Goal: Information Seeking & Learning: Learn about a topic

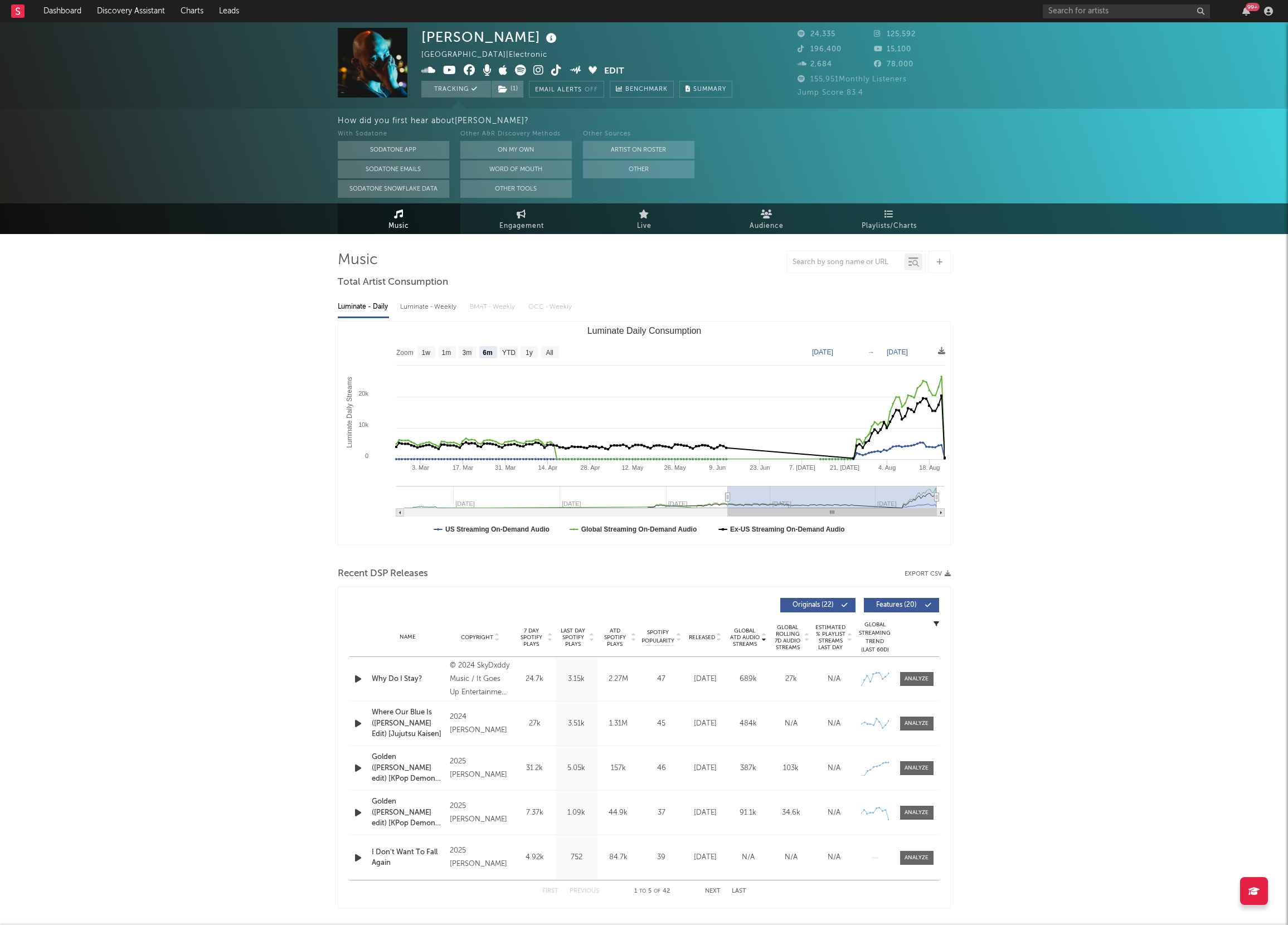
select select "6m"
click at [1061, 20] on div "99 +" at bounding box center [1160, 11] width 234 height 22
click at [1066, 12] on input "text" at bounding box center [1127, 11] width 167 height 14
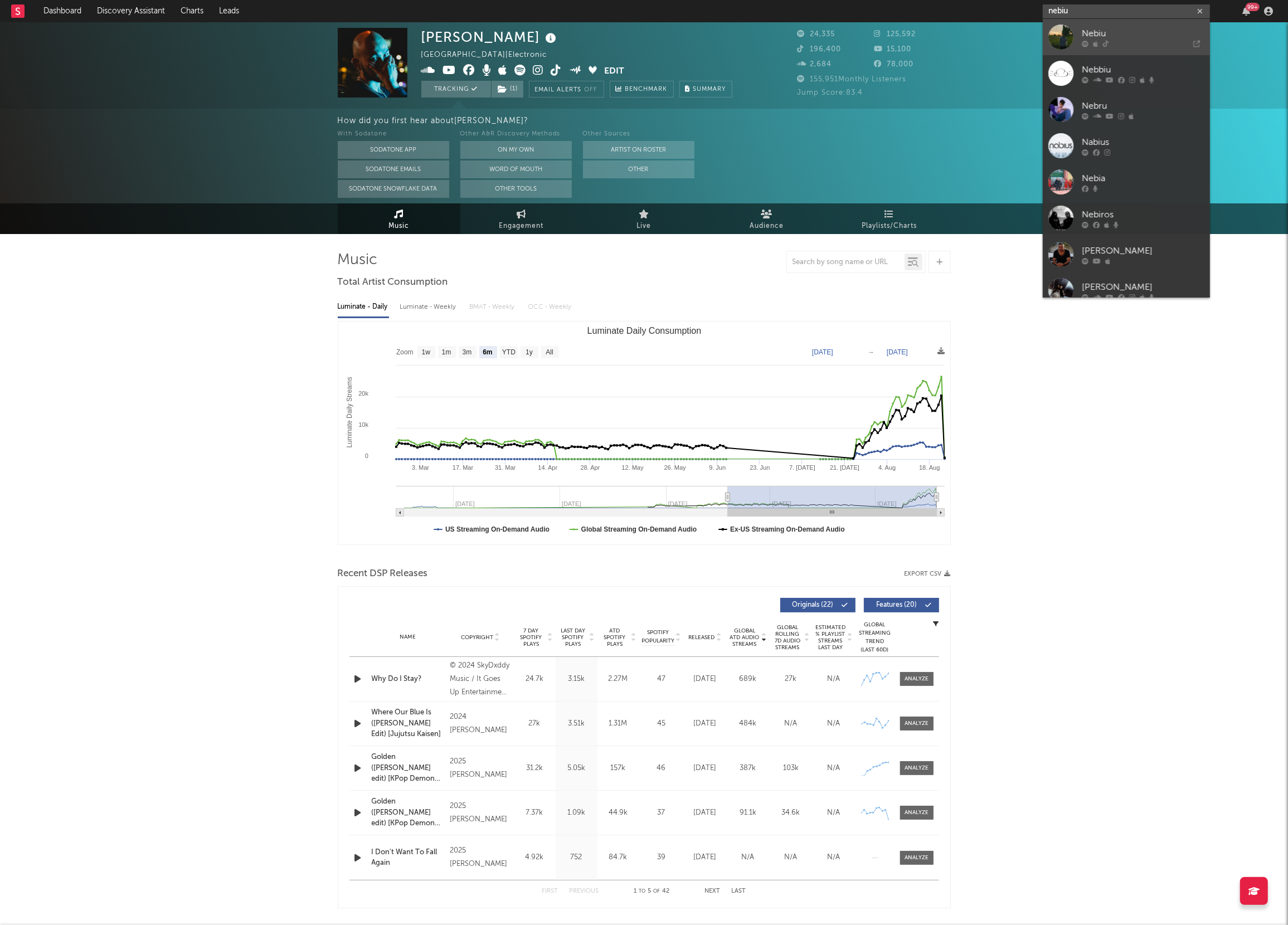
type input "nebiu"
click at [1082, 47] on link "Nebiu" at bounding box center [1127, 37] width 167 height 36
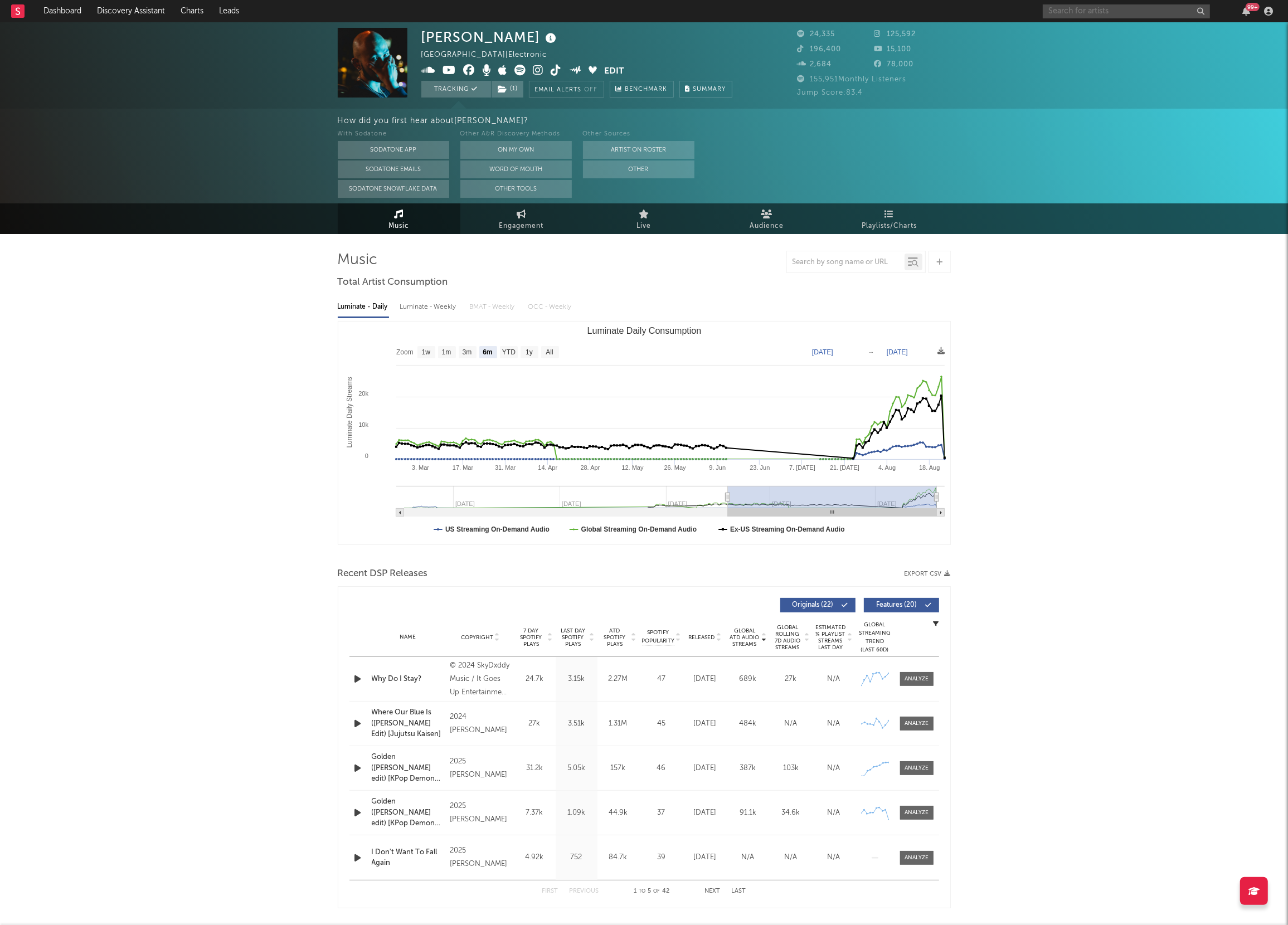
click at [1070, 11] on input "text" at bounding box center [1127, 11] width 167 height 14
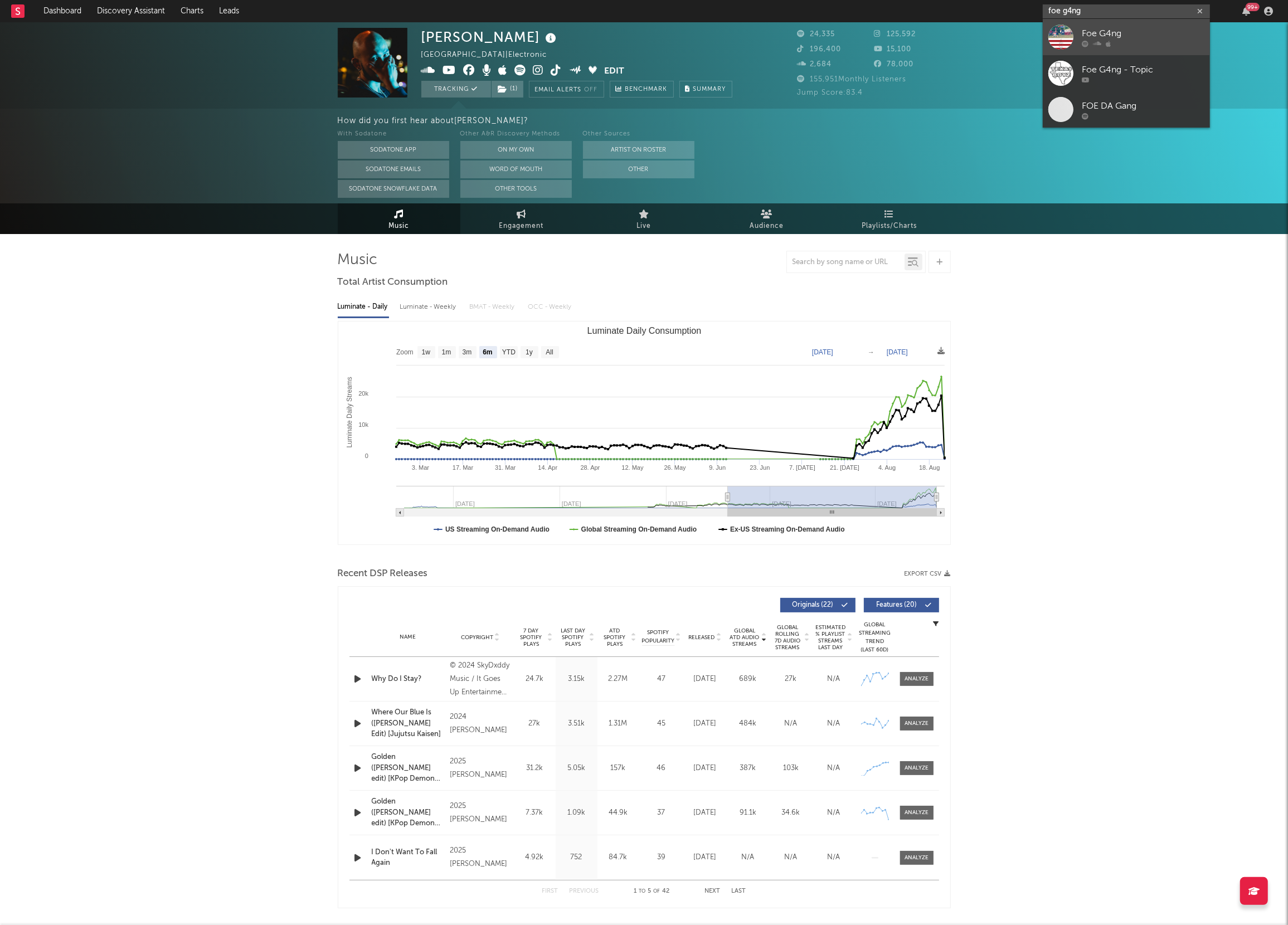
type input "foe g4ng"
click at [1092, 32] on div "Foe G4ng" at bounding box center [1143, 34] width 122 height 13
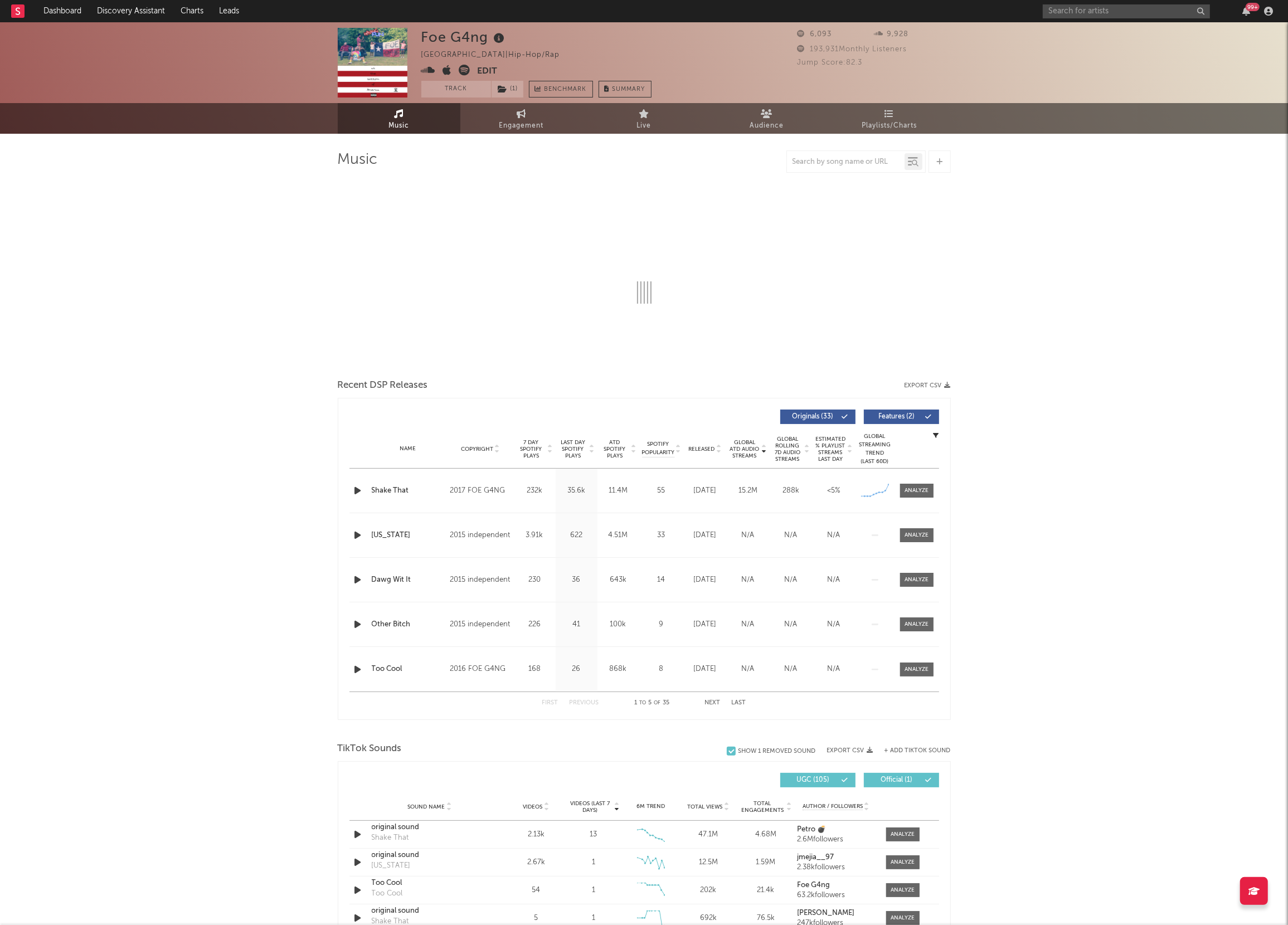
select select "6m"
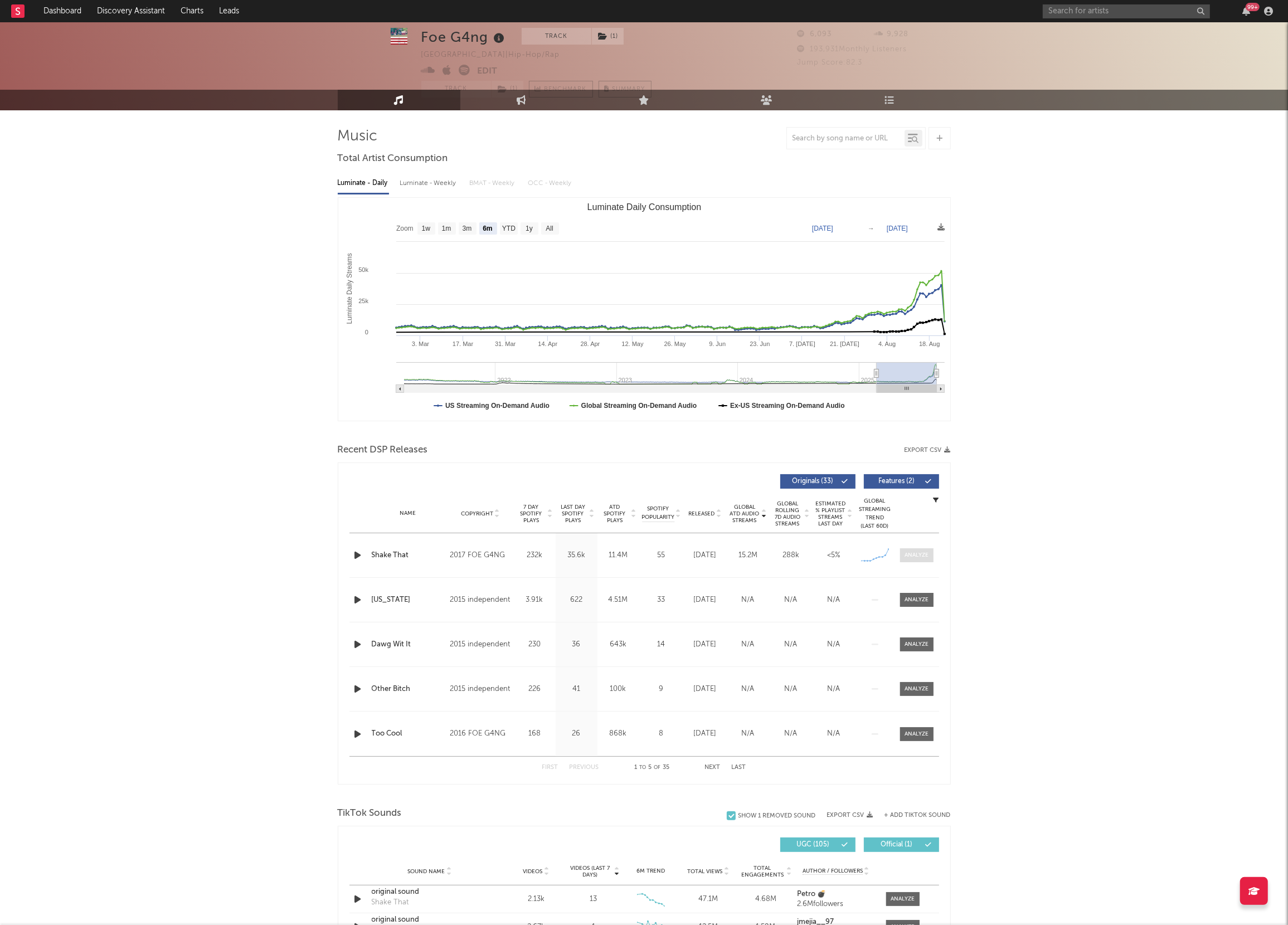
click at [923, 558] on div at bounding box center [916, 556] width 24 height 8
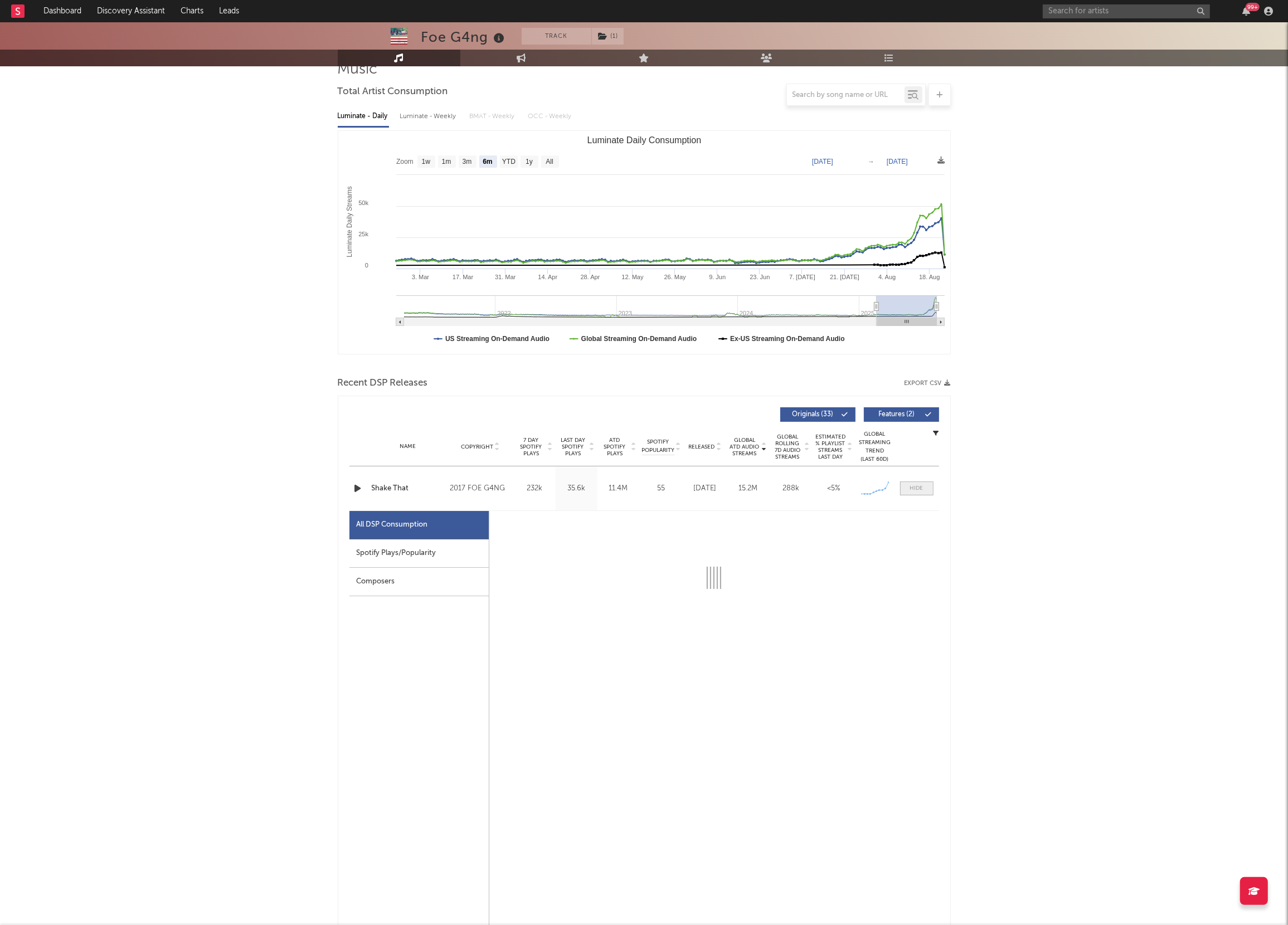
scroll to position [224, 0]
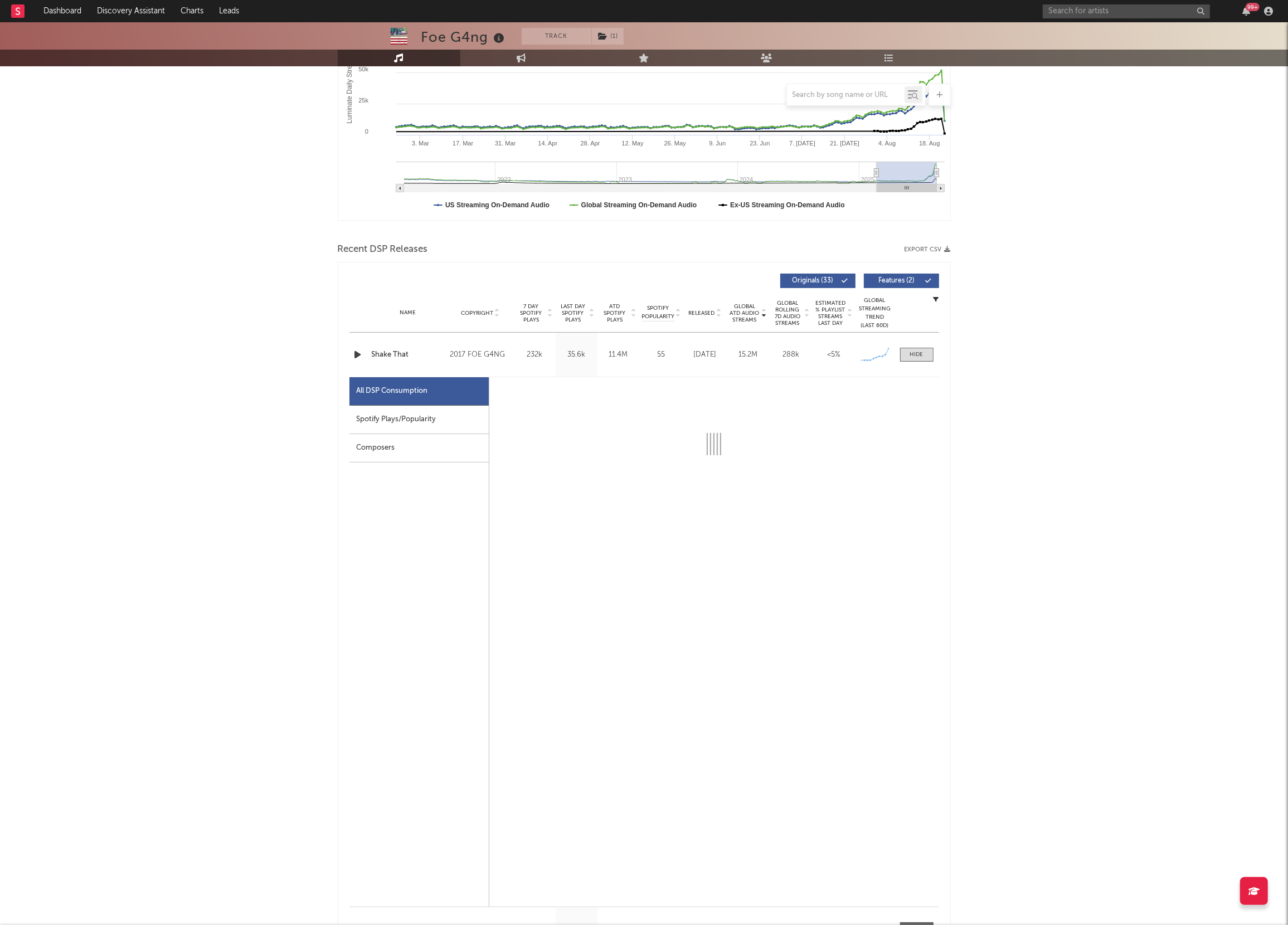
select select "6m"
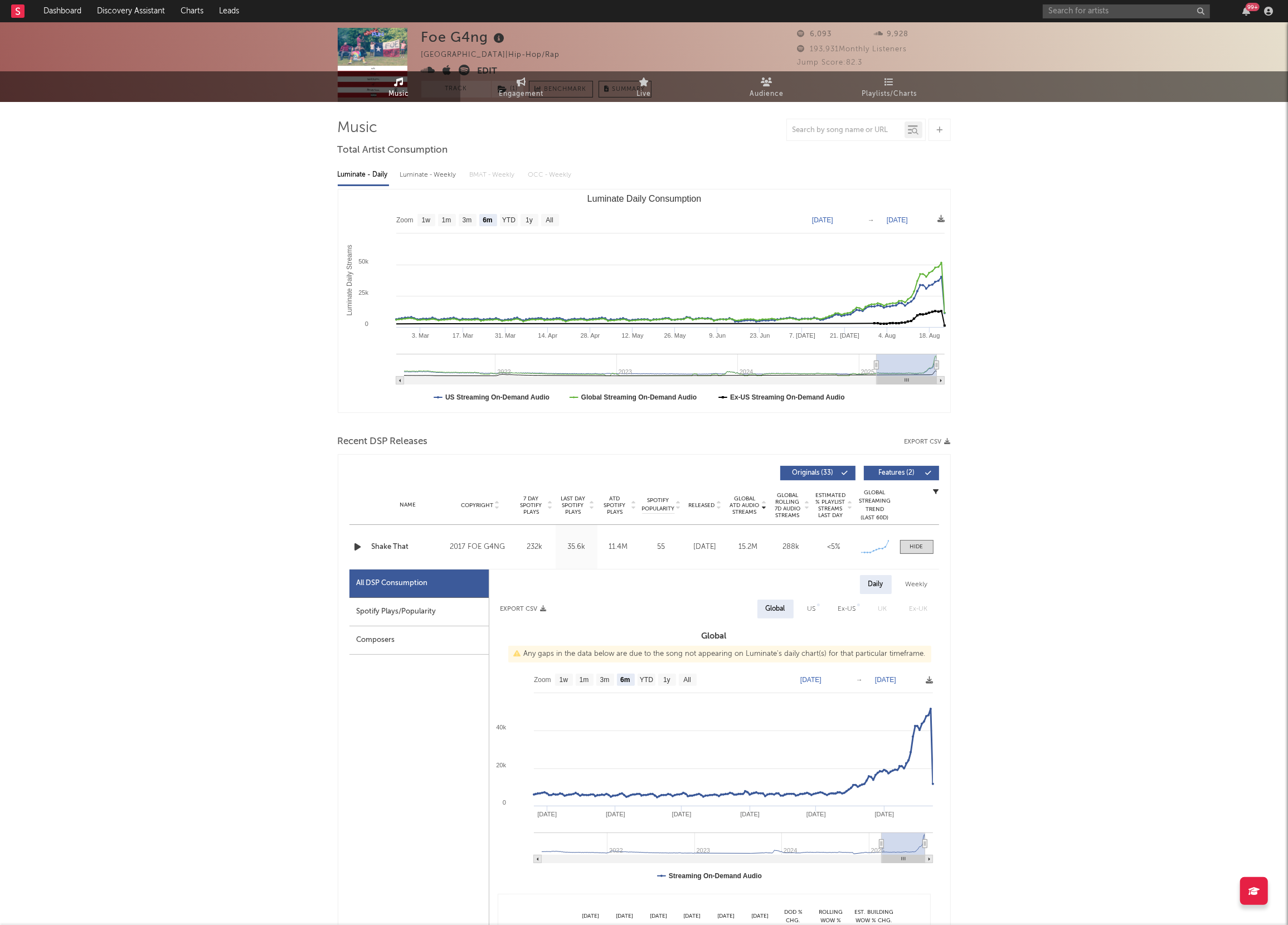
scroll to position [0, 0]
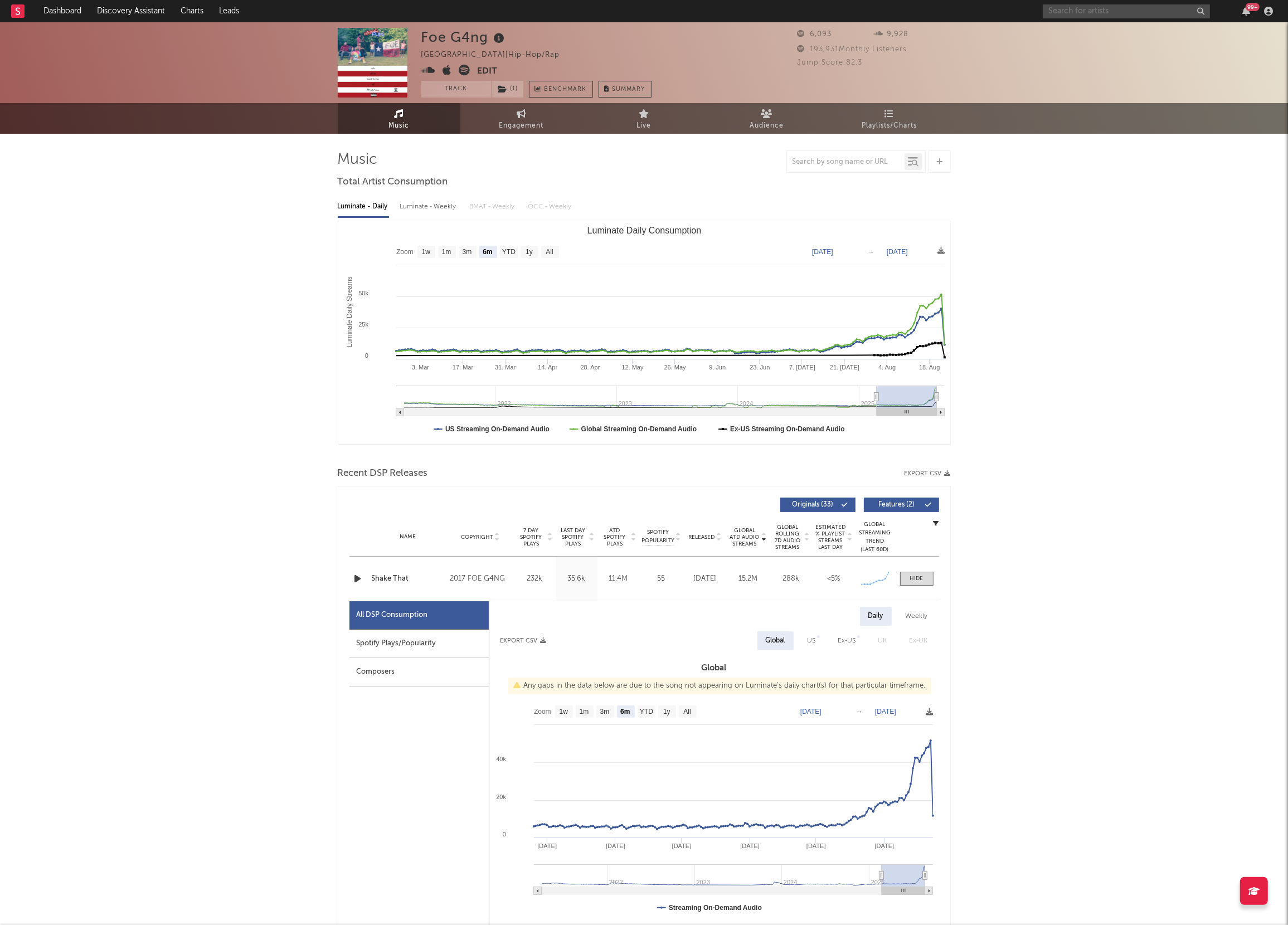
click at [1064, 11] on input "text" at bounding box center [1127, 11] width 167 height 14
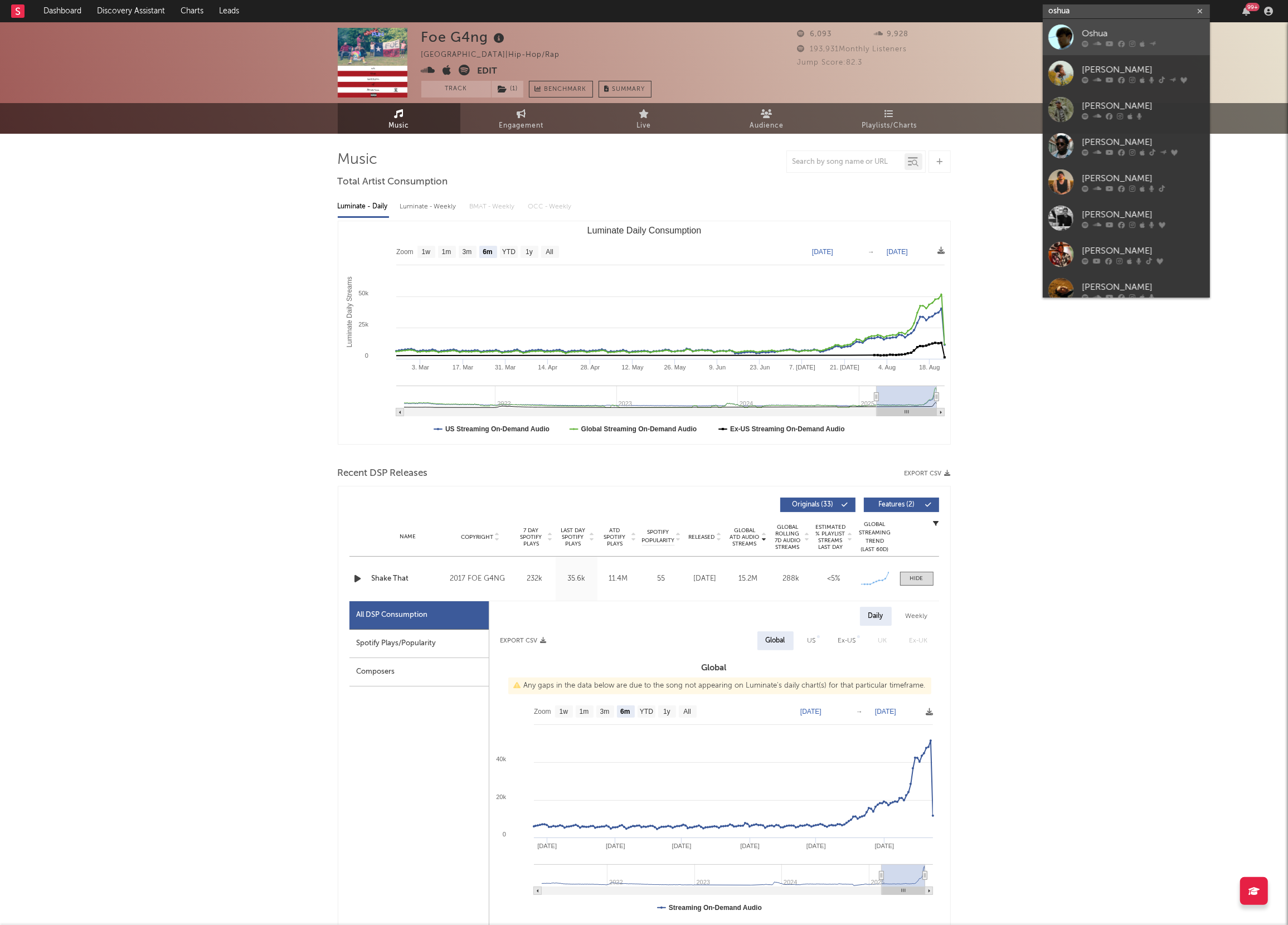
type input "oshua"
click at [1093, 41] on icon at bounding box center [1098, 44] width 8 height 7
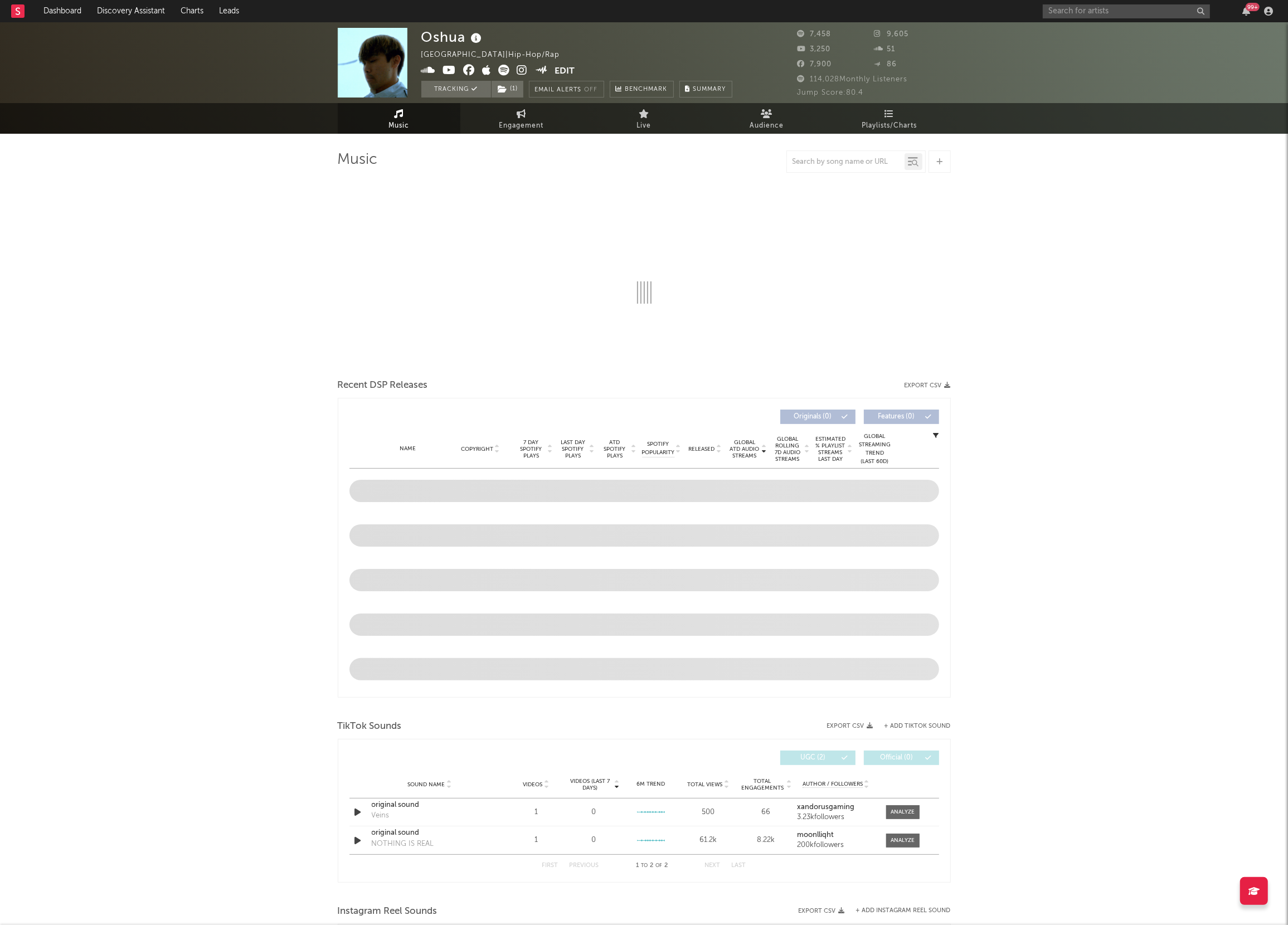
select select "6m"
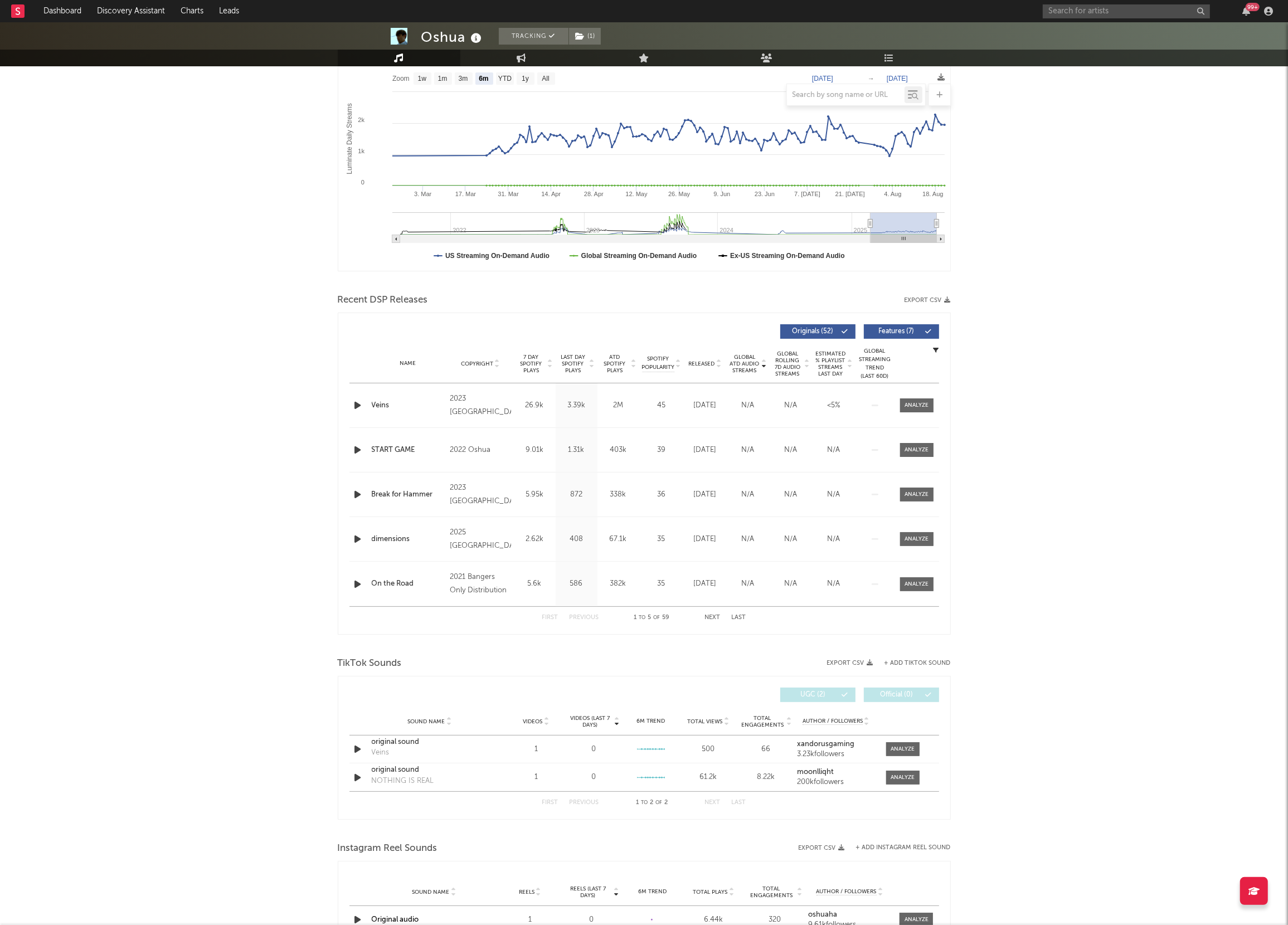
scroll to position [190, 0]
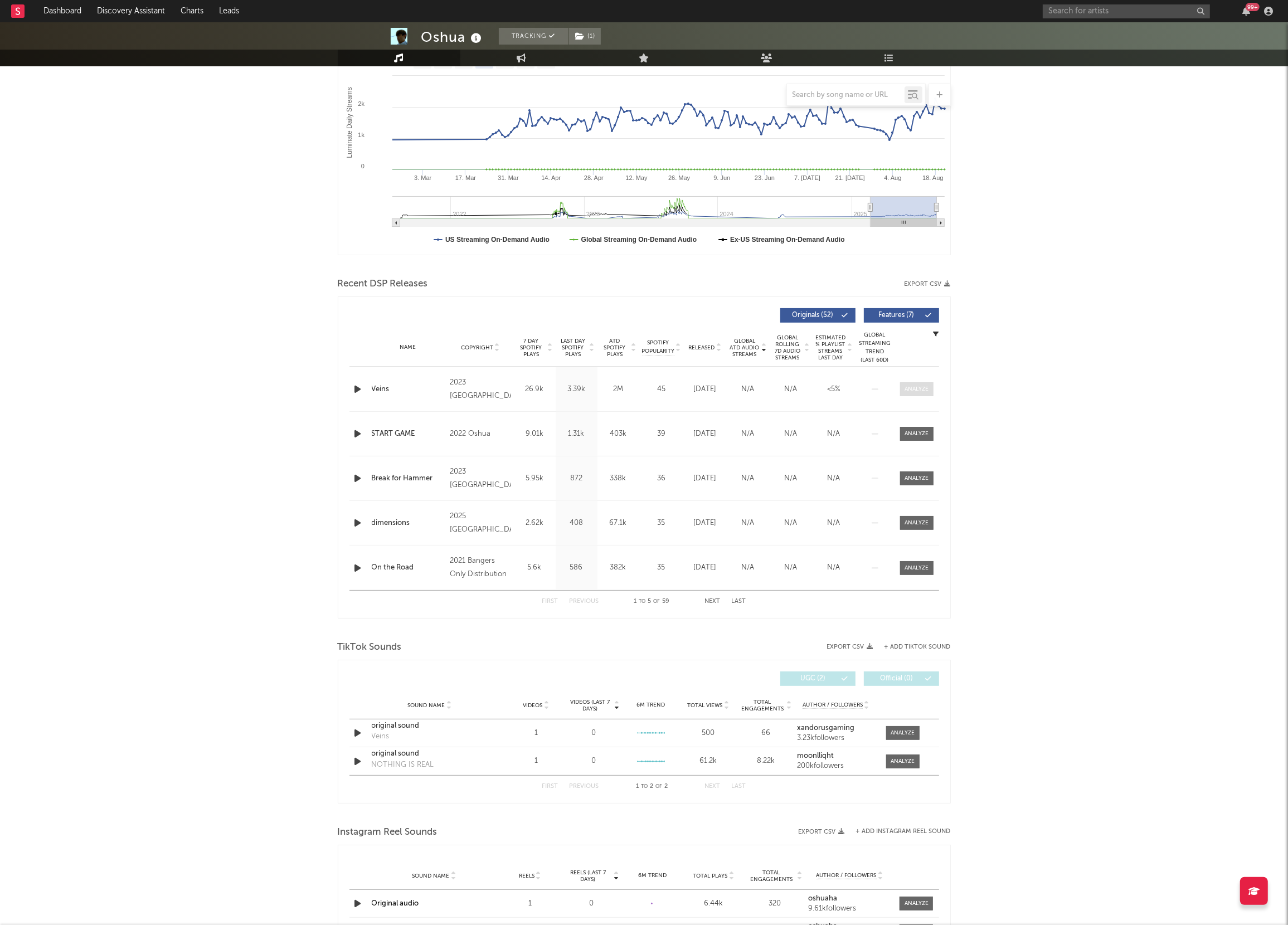
click at [911, 387] on div at bounding box center [916, 389] width 24 height 8
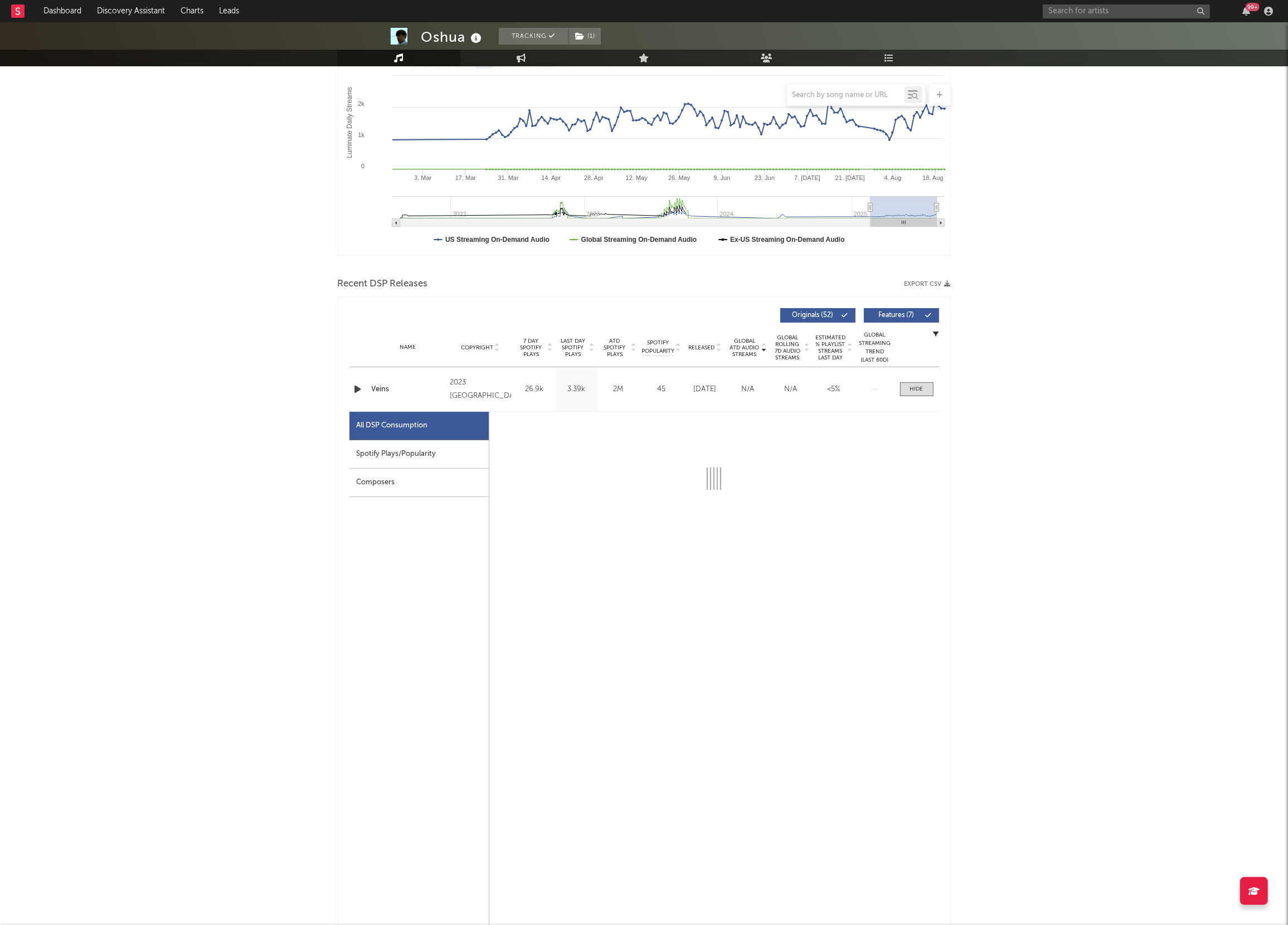
select select "6m"
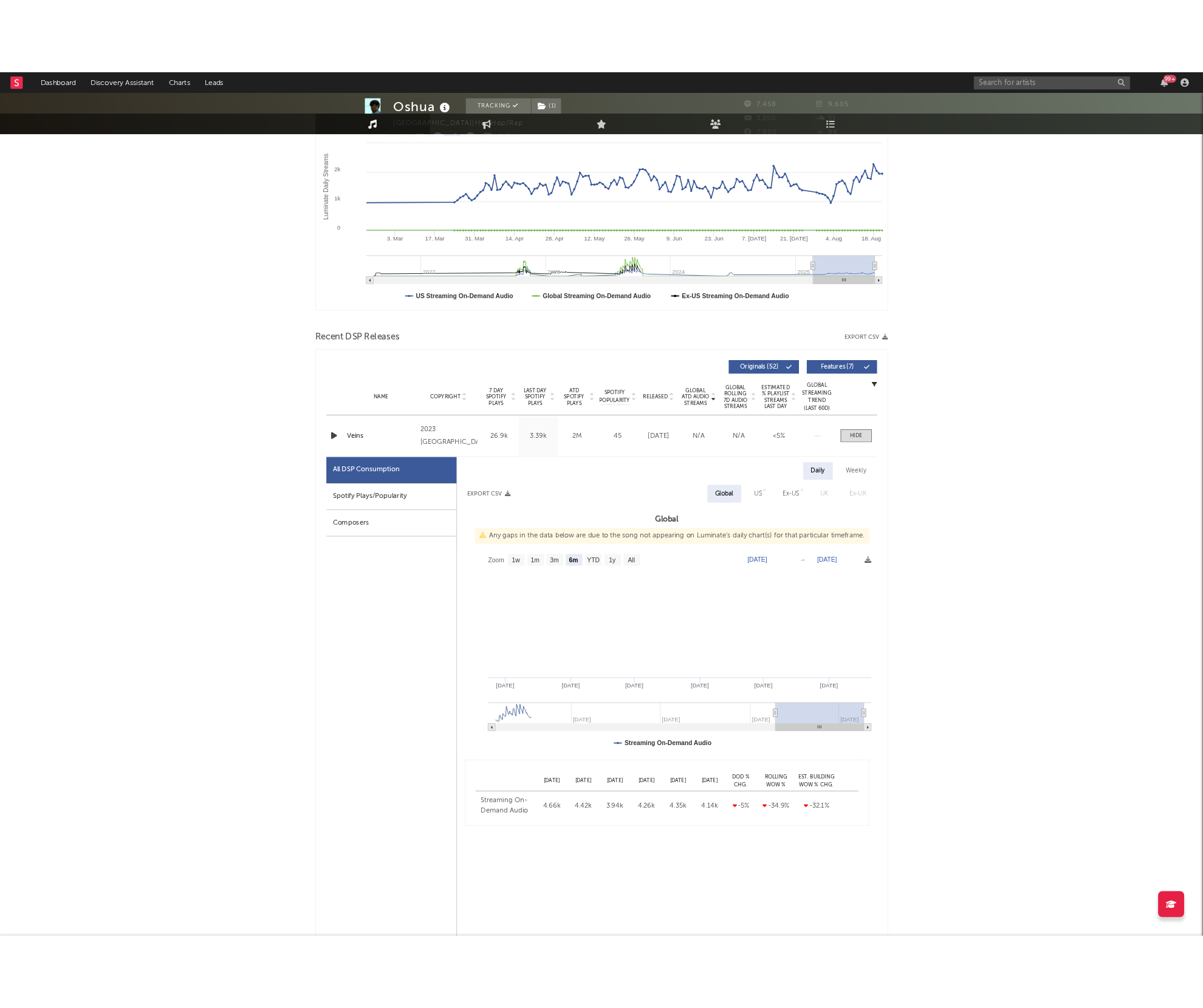
scroll to position [0, 0]
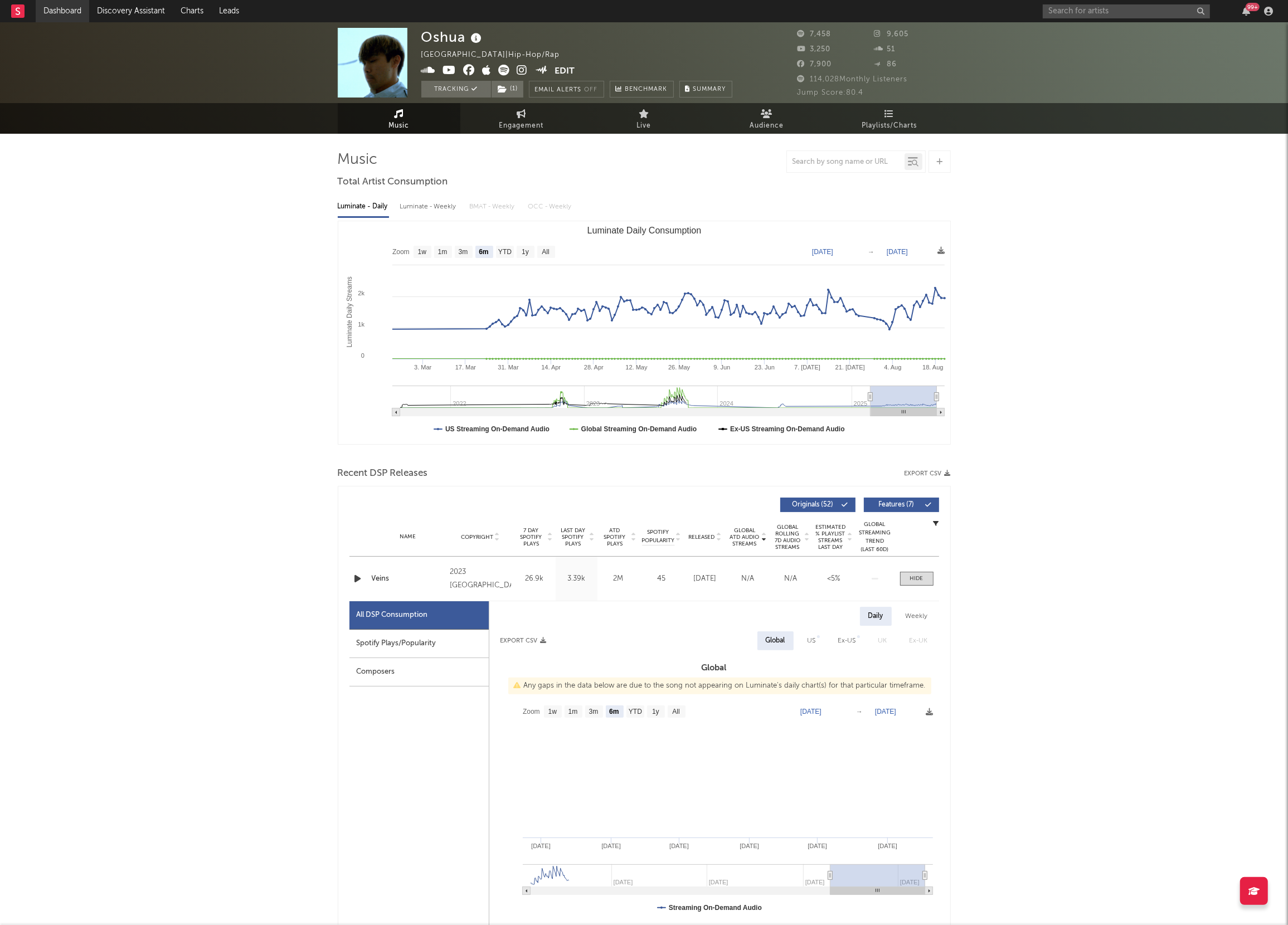
click at [56, 8] on link "Dashboard" at bounding box center [62, 11] width 53 height 22
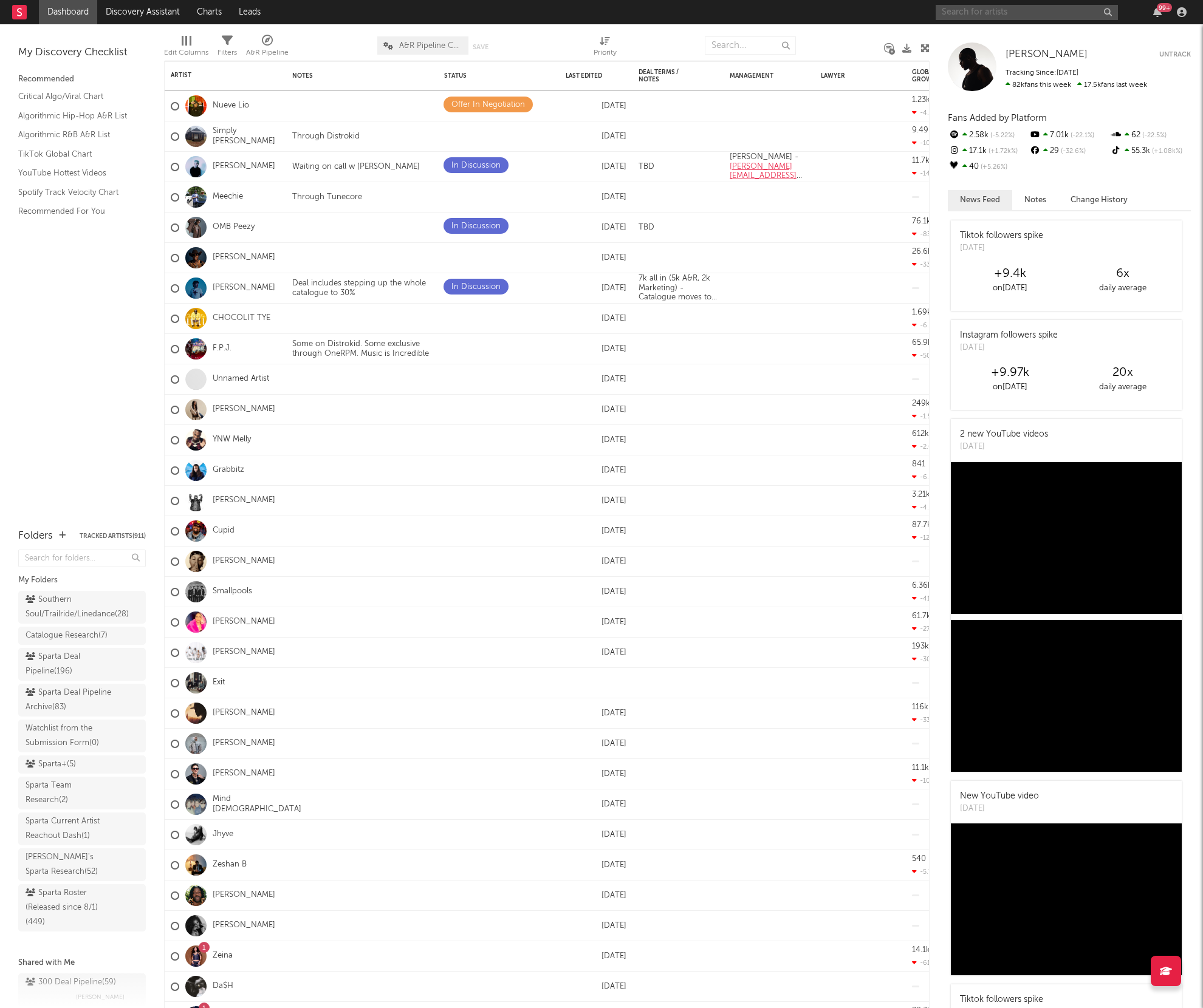
click at [1035, 14] on input "text" at bounding box center [1027, 12] width 182 height 15
type input "sj madeit"
click at [998, 11] on input "sj madeit" at bounding box center [1027, 12] width 182 height 15
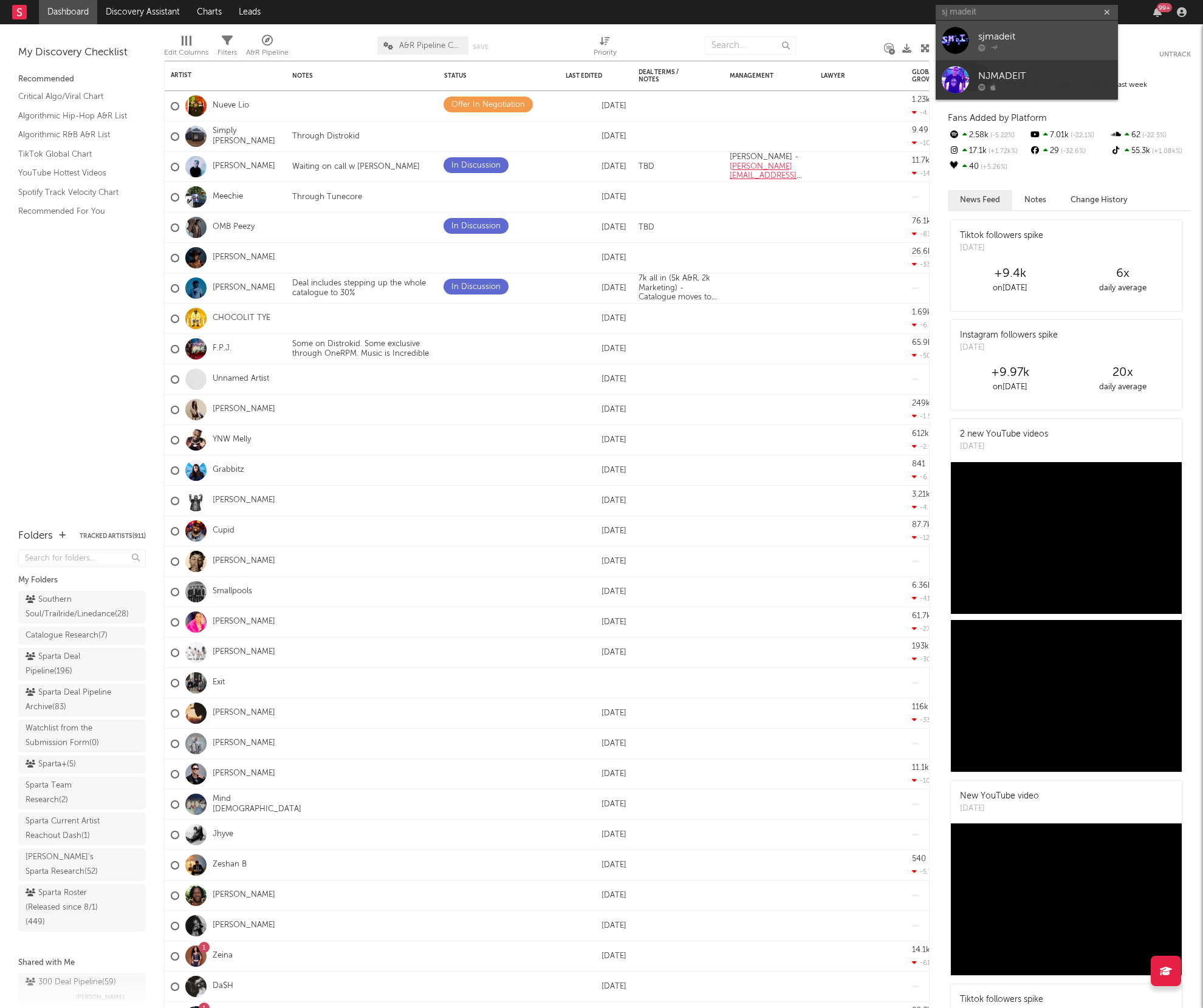
click at [968, 37] on div at bounding box center [955, 40] width 28 height 28
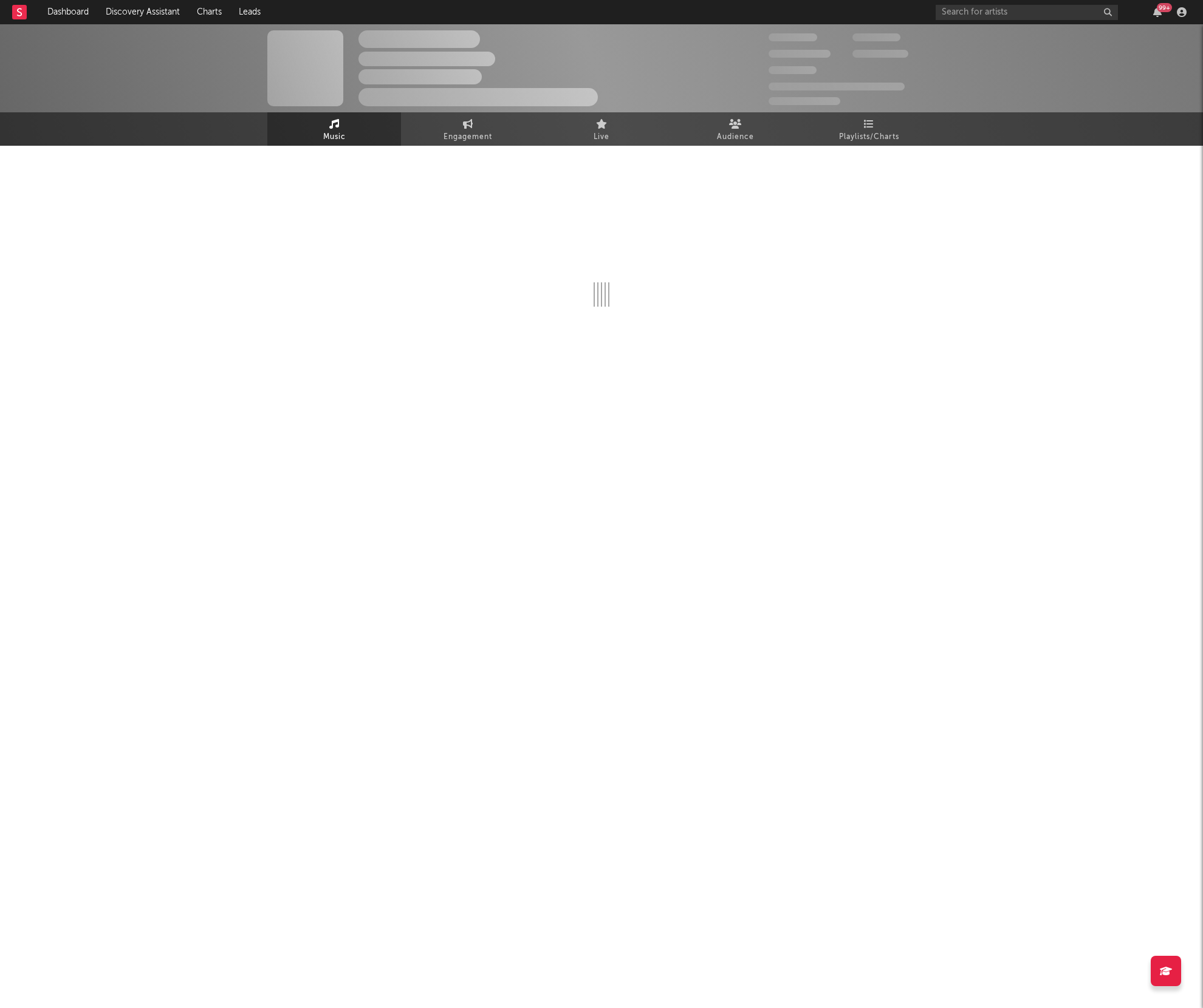
select select "1w"
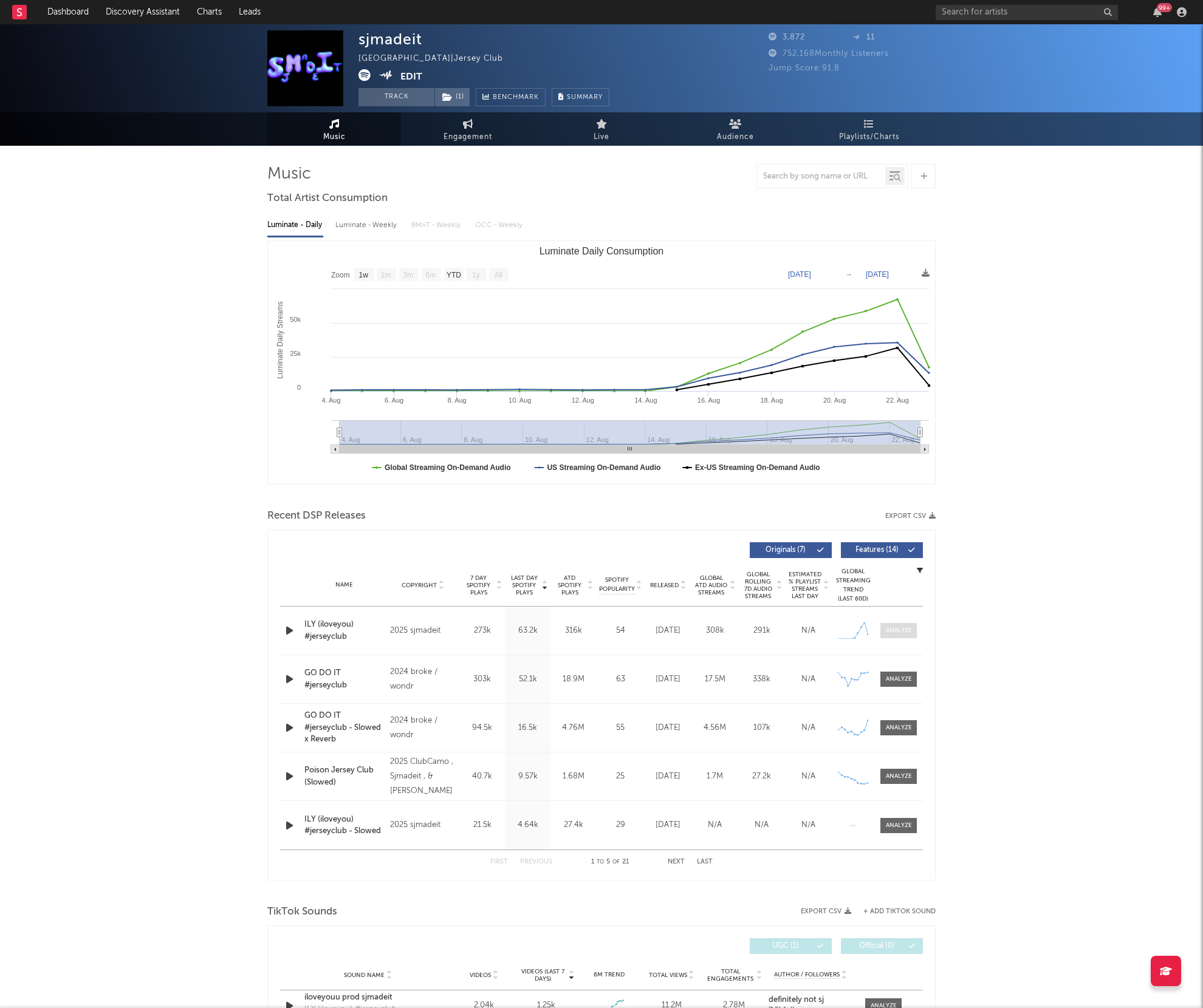
click at [902, 628] on div at bounding box center [898, 631] width 26 height 9
select select "1w"
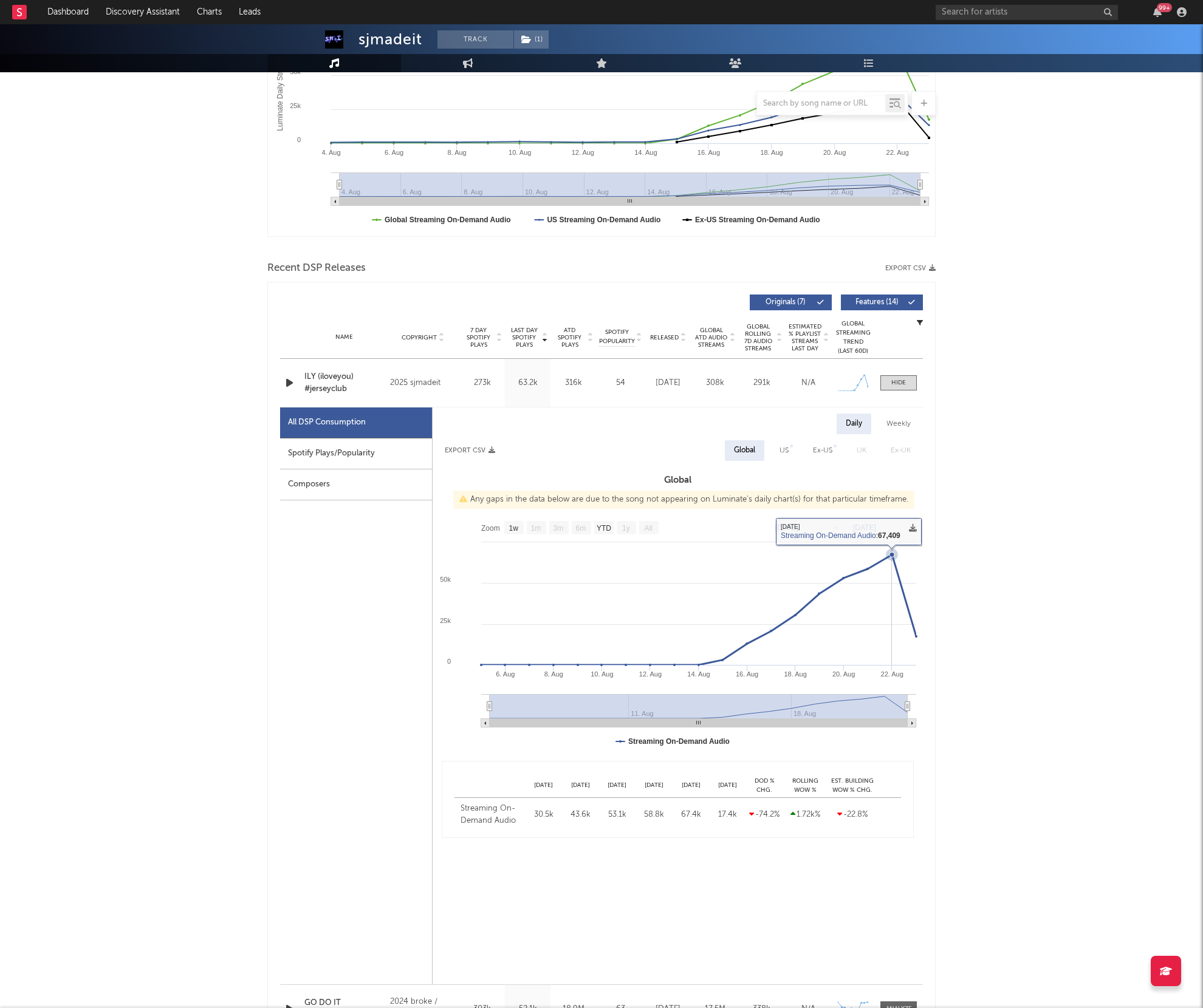
scroll to position [287, 0]
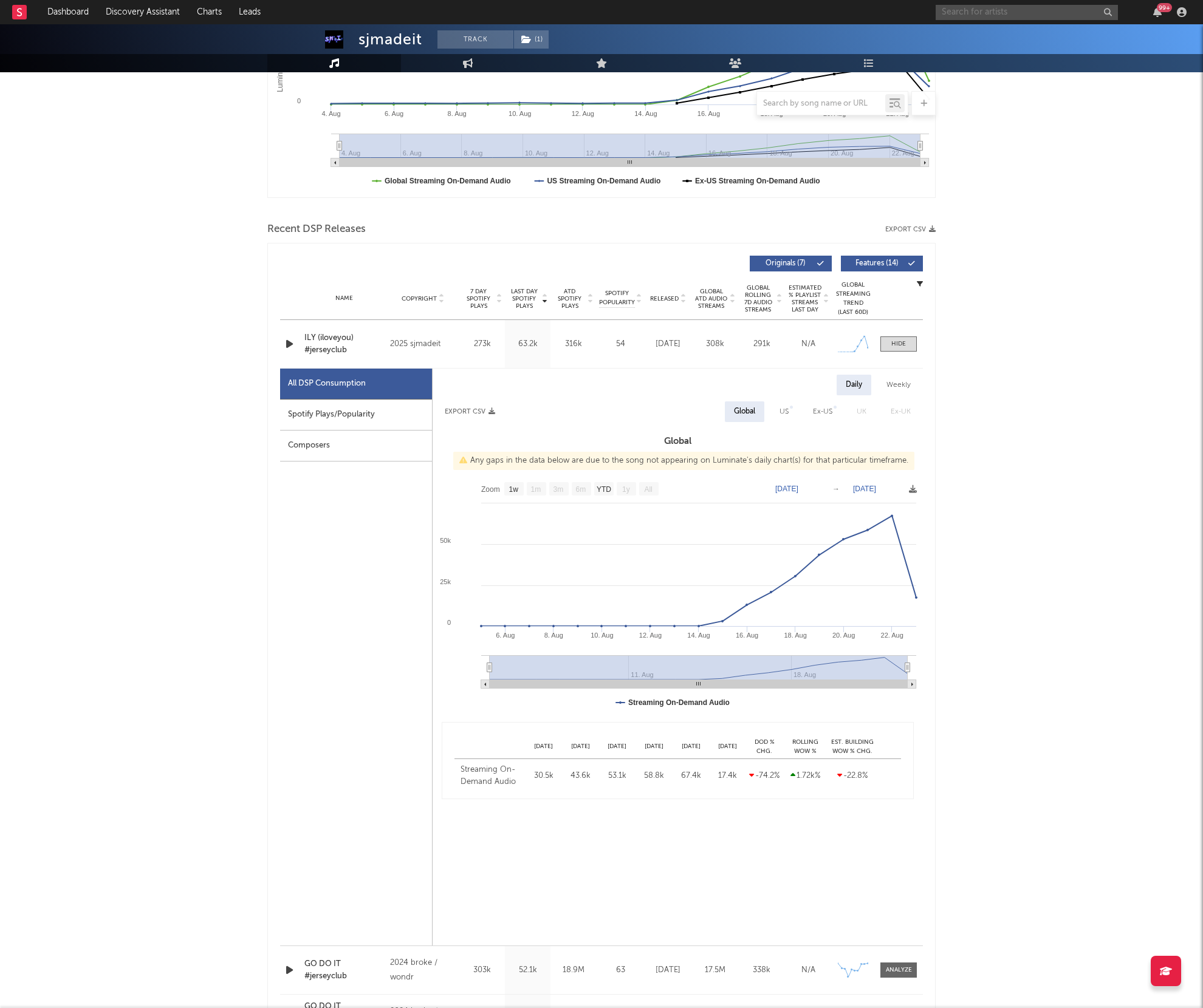
click at [995, 14] on input "text" at bounding box center [1027, 12] width 182 height 15
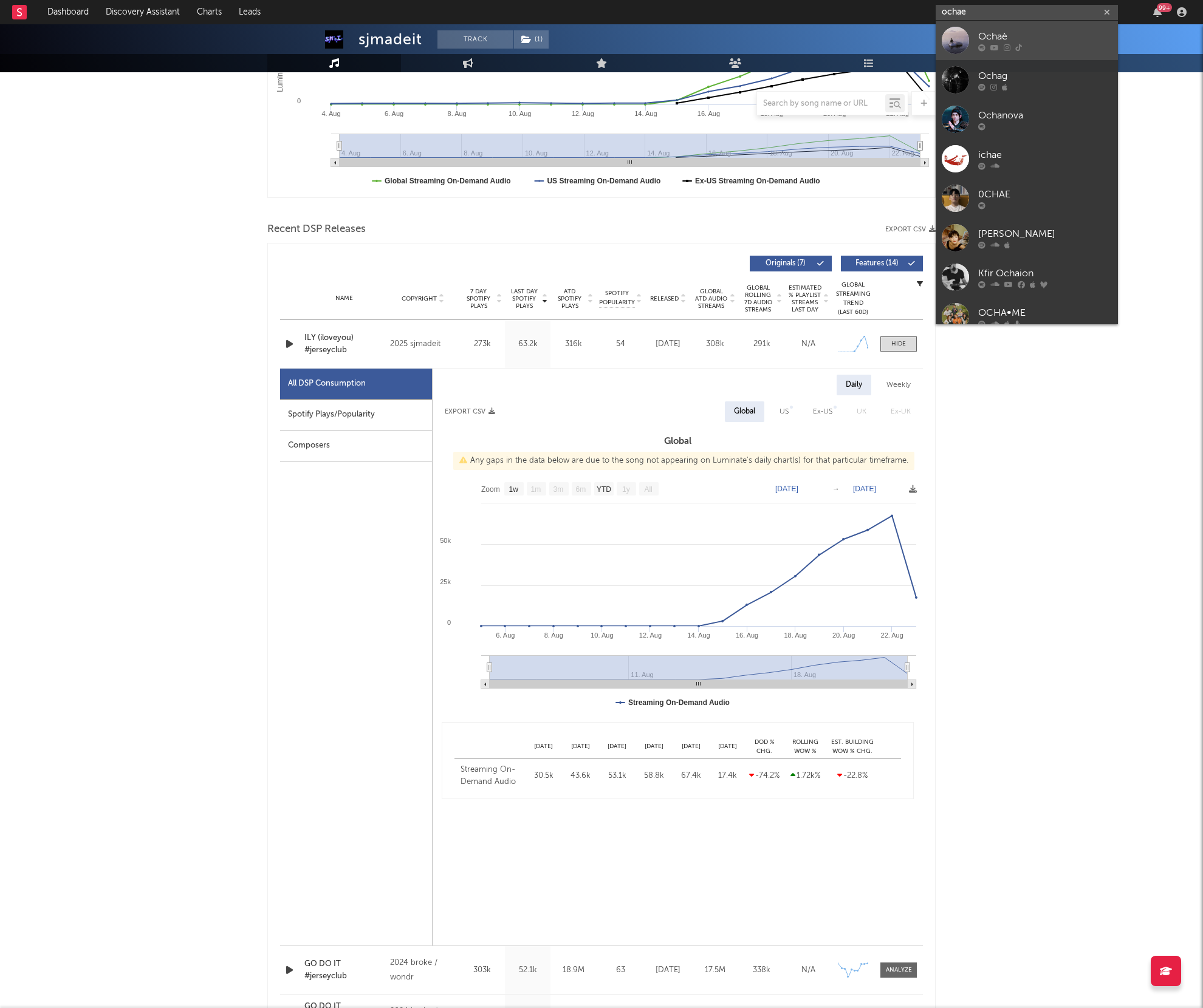
type input "ochae"
click at [994, 40] on div "Ochaè" at bounding box center [1044, 37] width 133 height 14
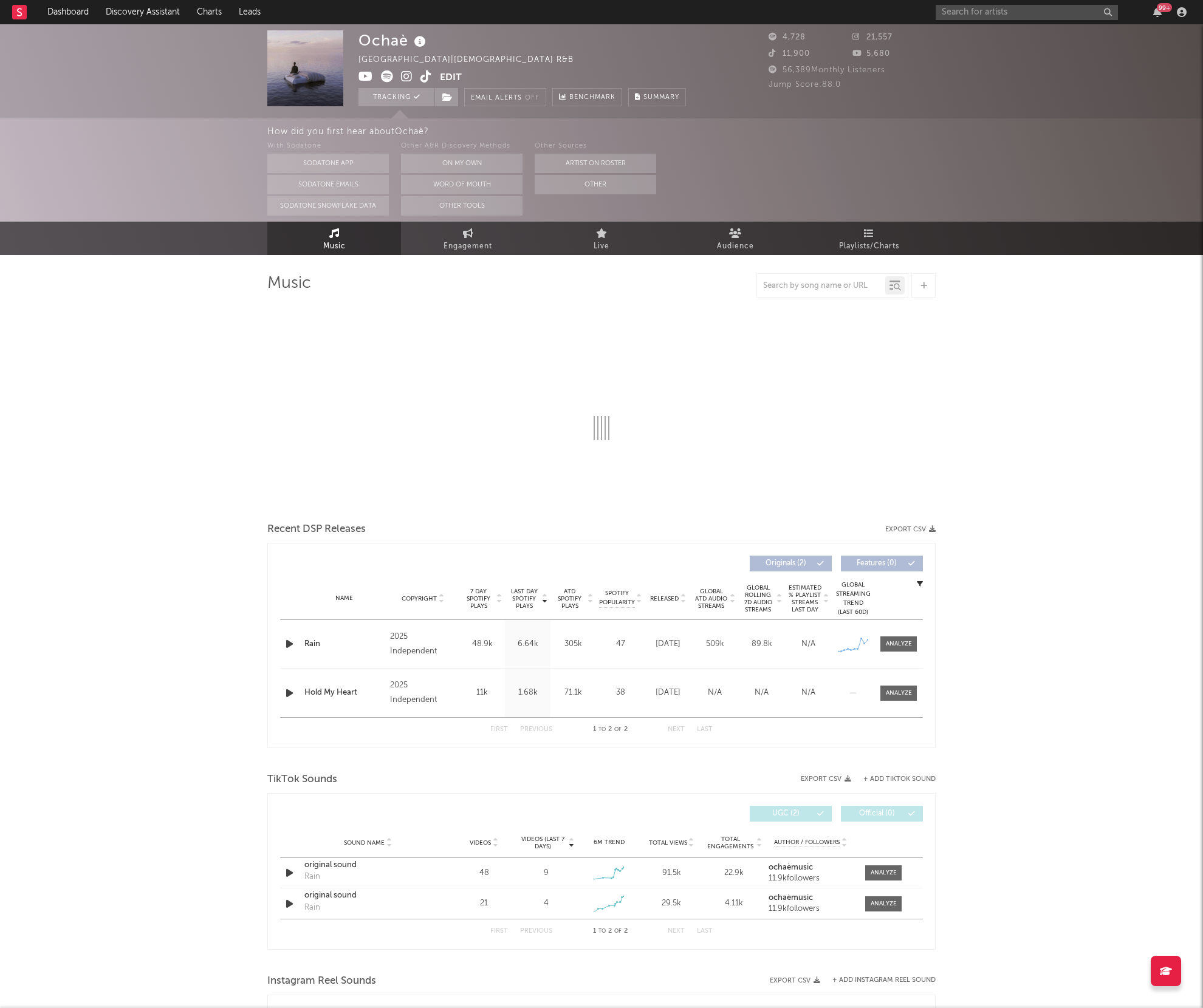
select select "1w"
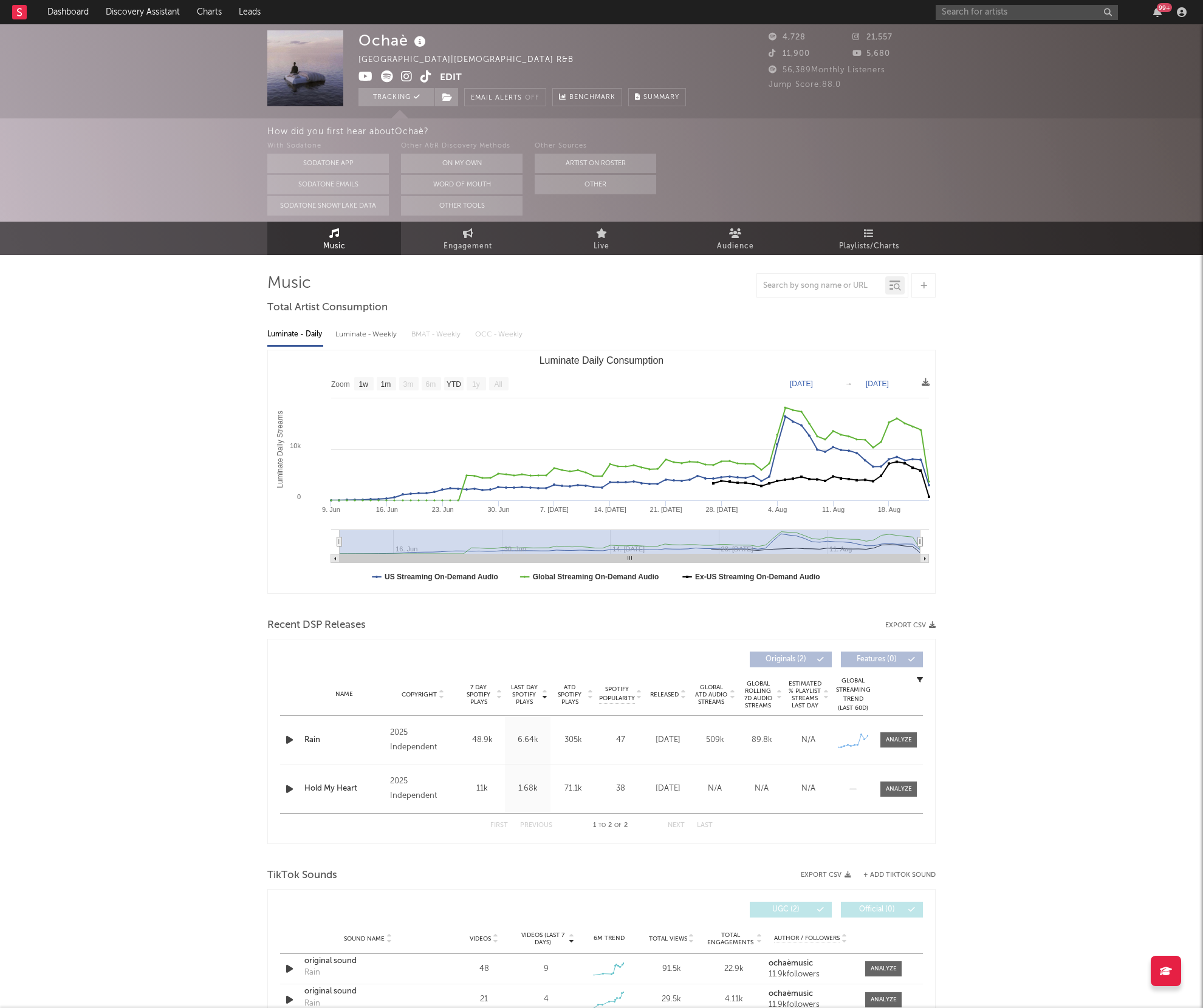
click at [408, 78] on icon at bounding box center [406, 77] width 12 height 13
click at [992, 12] on input "text" at bounding box center [1027, 12] width 182 height 15
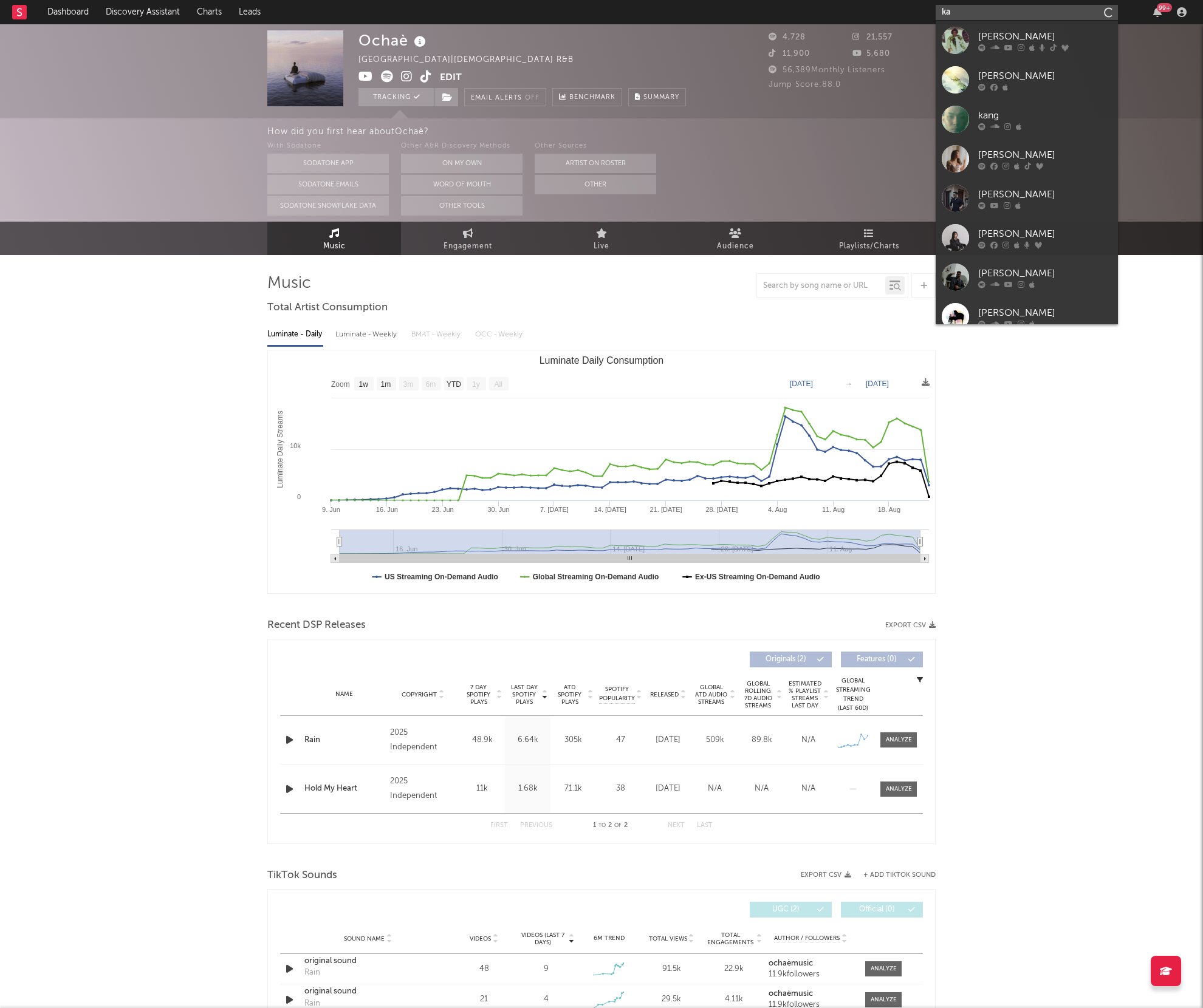
type input "k"
click at [894, 406] on rect "Luminate Daily Consumption" at bounding box center [601, 472] width 667 height 243
click at [137, 453] on div "Ochaè [GEOGRAPHIC_DATA] | [DEMOGRAPHIC_DATA] R&B Edit Tracking Email Alerts Off…" at bounding box center [601, 877] width 1203 height 1707
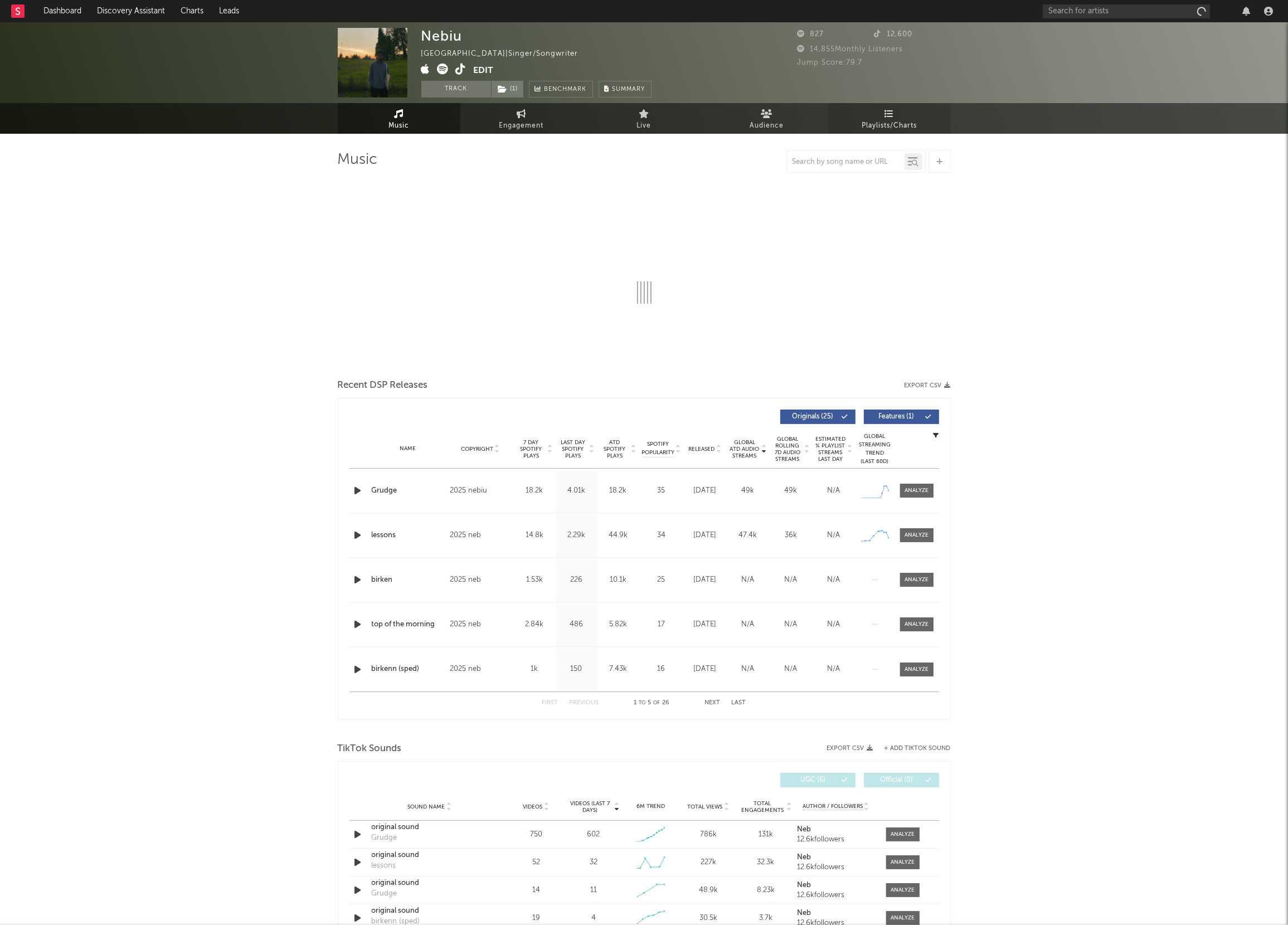
select select "1w"
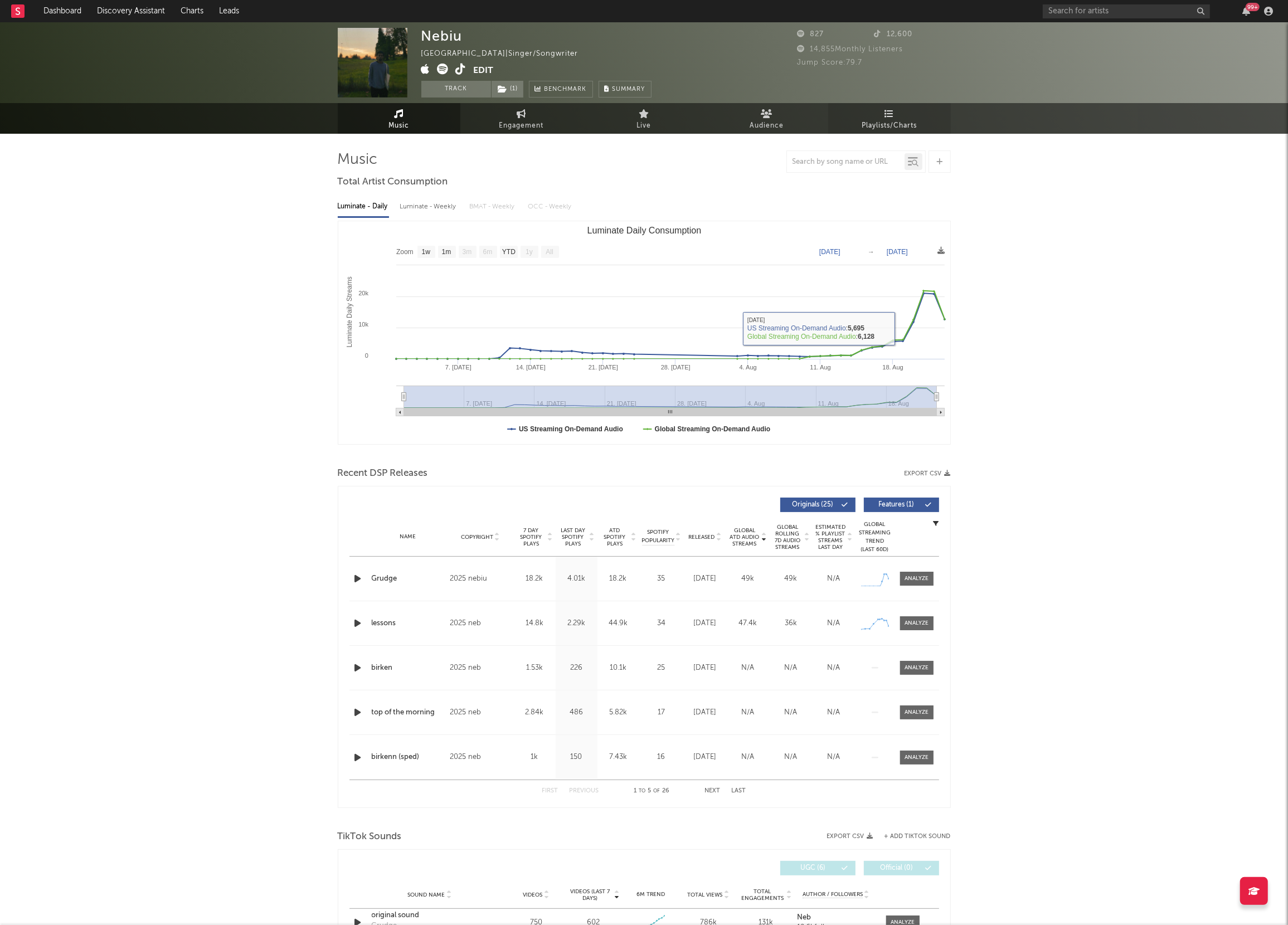
click at [893, 117] on icon at bounding box center [890, 113] width 10 height 9
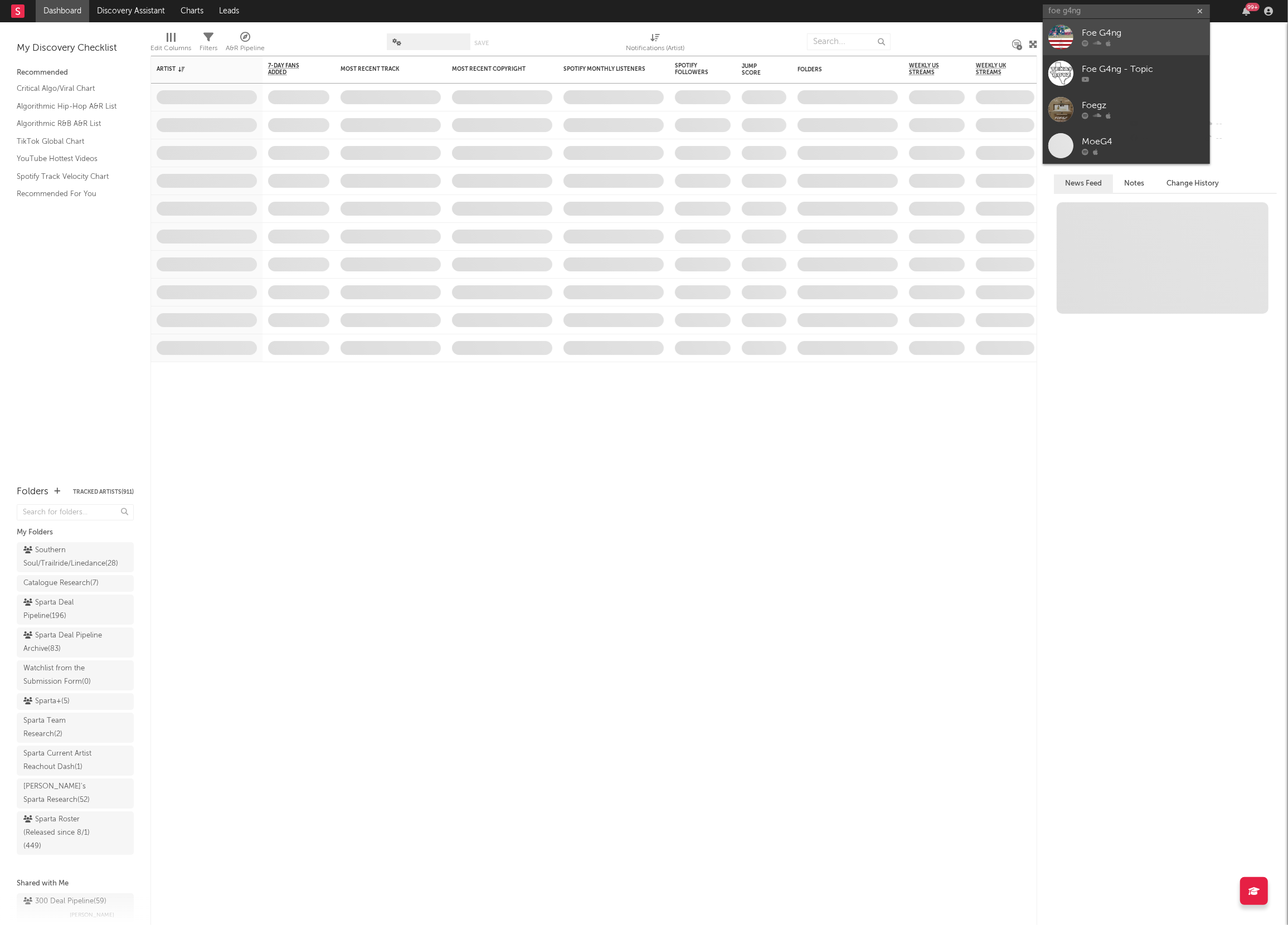
type input "foe g4ng"
click at [1093, 30] on div "Foe G4ng" at bounding box center [1143, 34] width 122 height 13
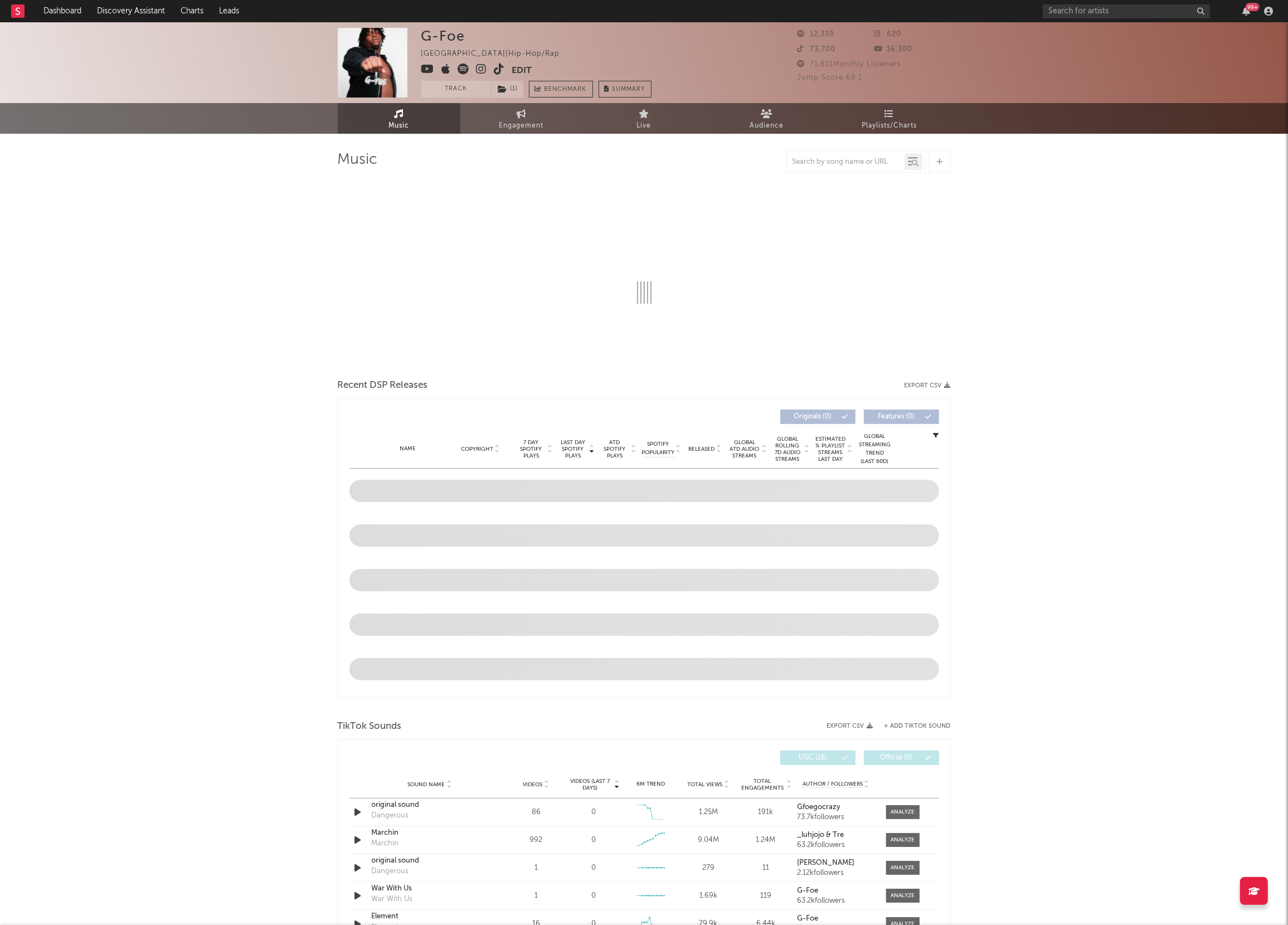
select select "6m"
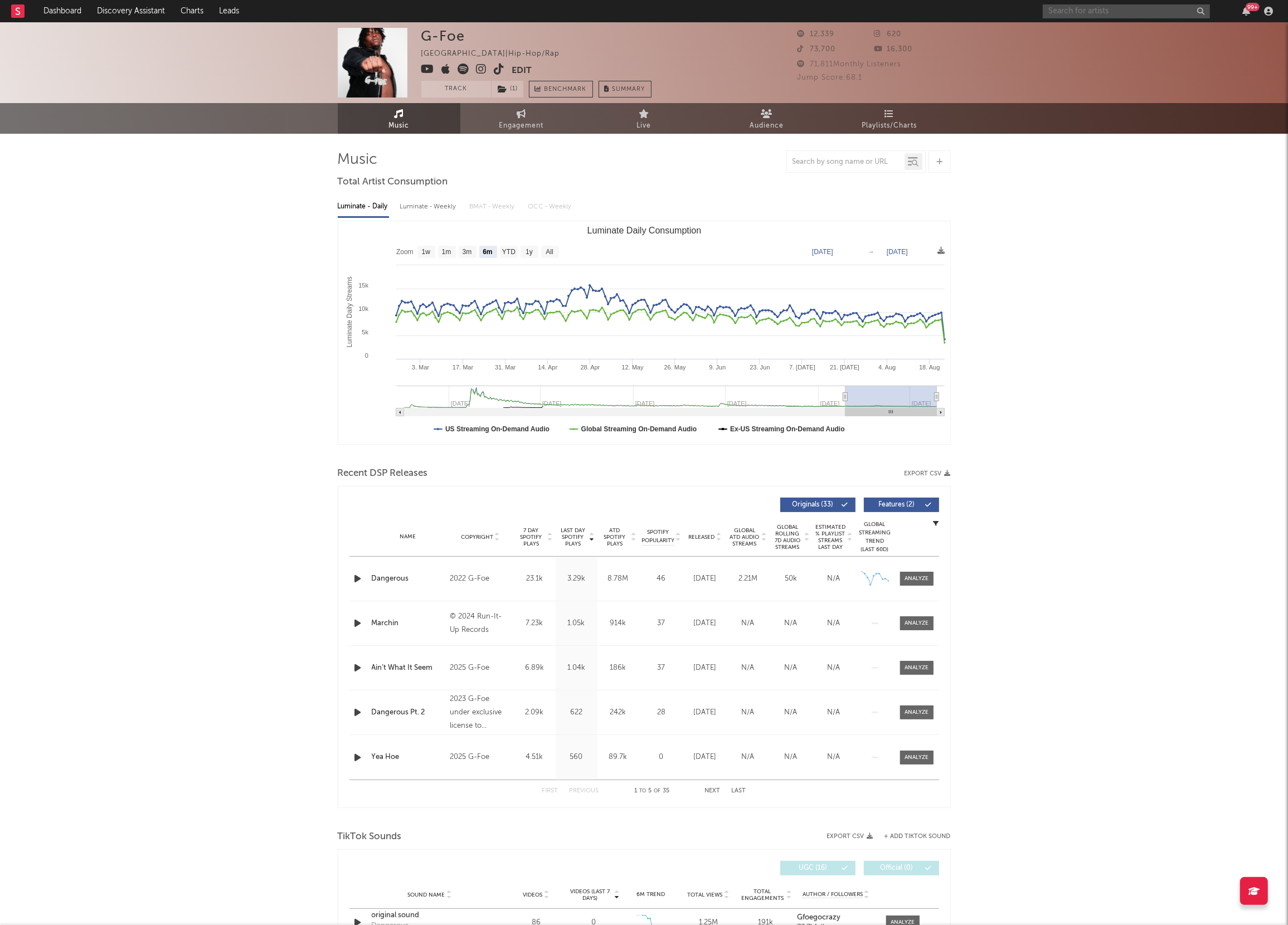
click at [1069, 10] on input "text" at bounding box center [1127, 11] width 167 height 14
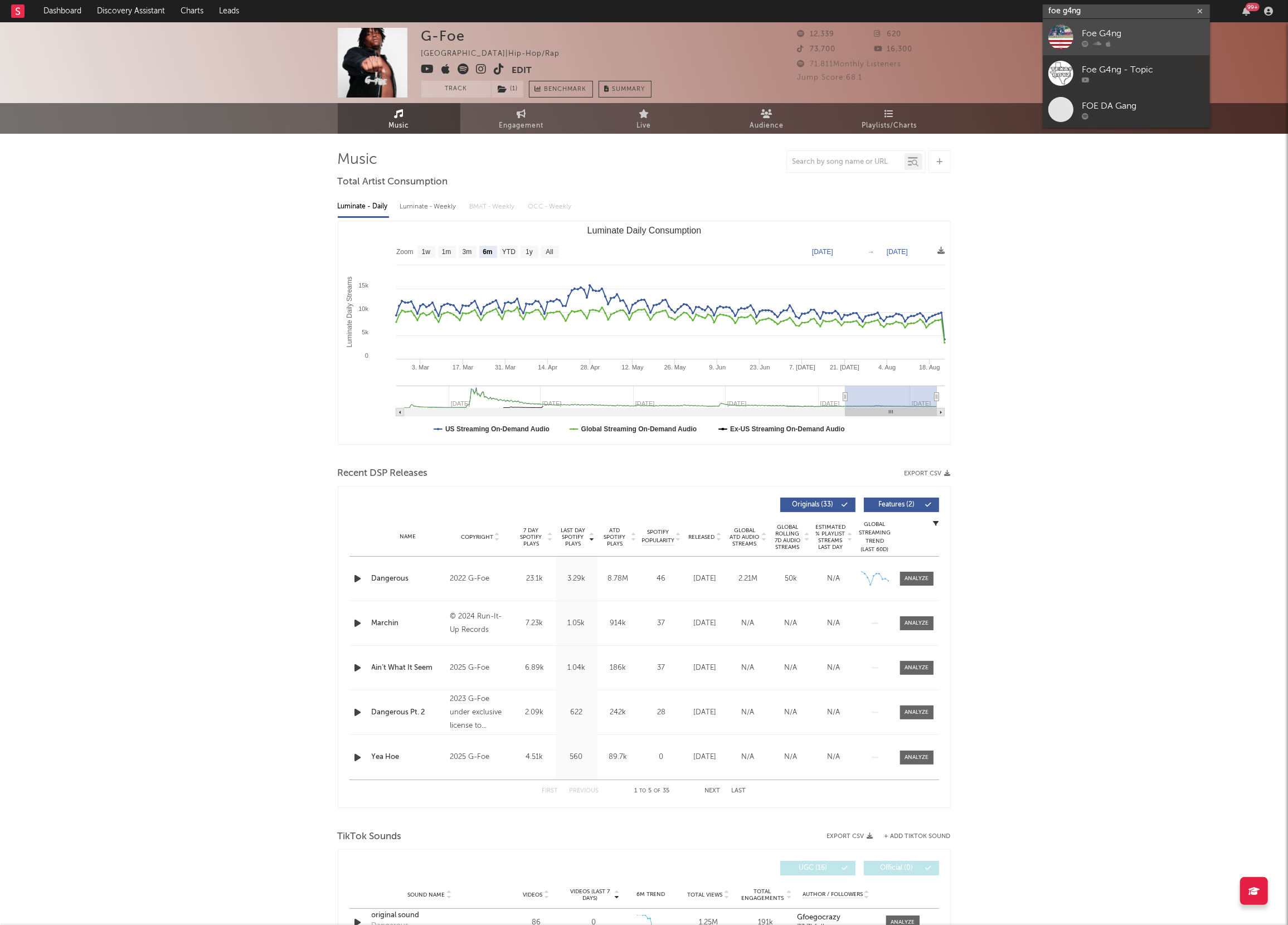
type input "foe g4ng"
click at [1092, 32] on div "Foe G4ng" at bounding box center [1143, 34] width 122 height 13
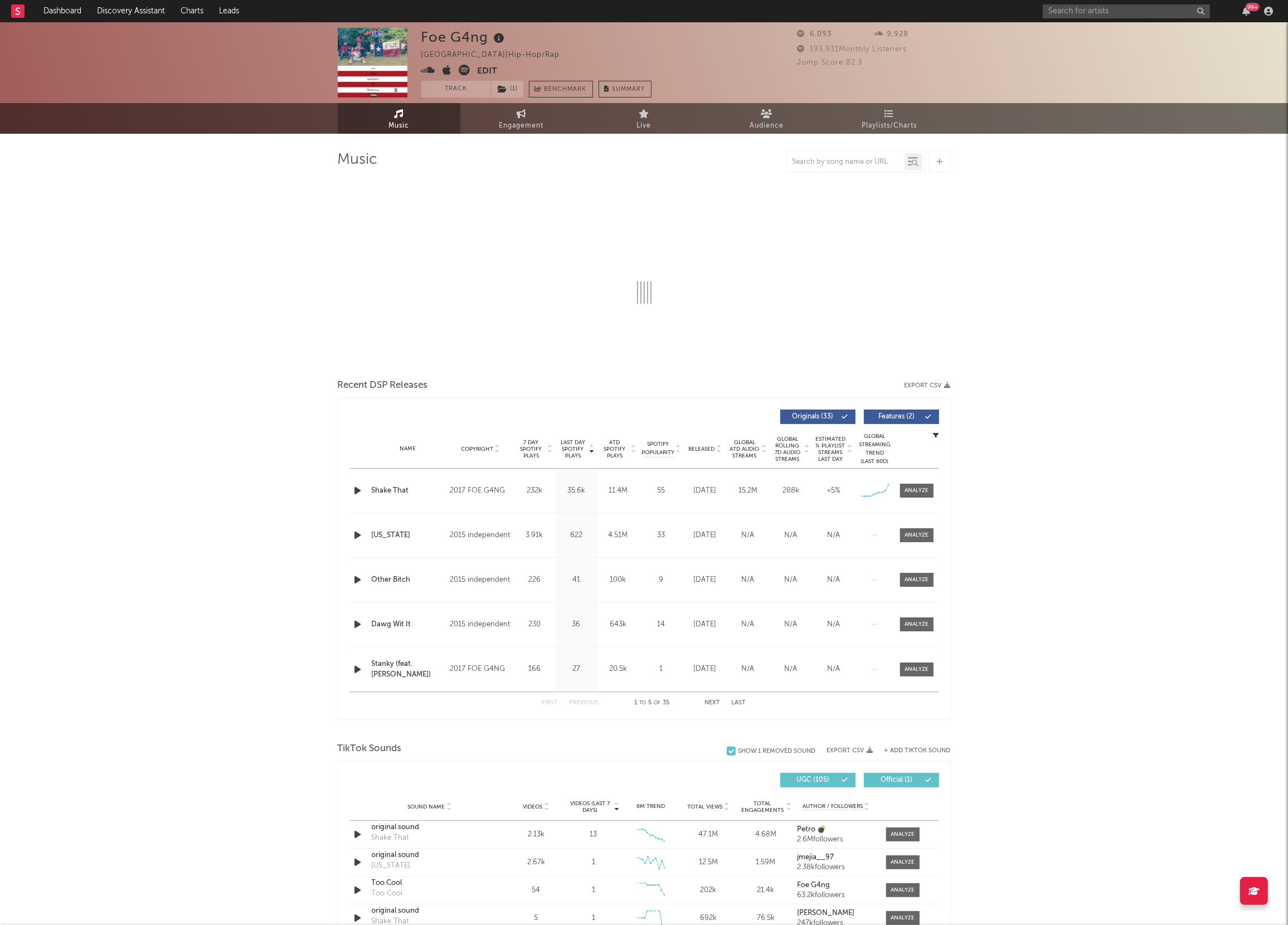
select select "6m"
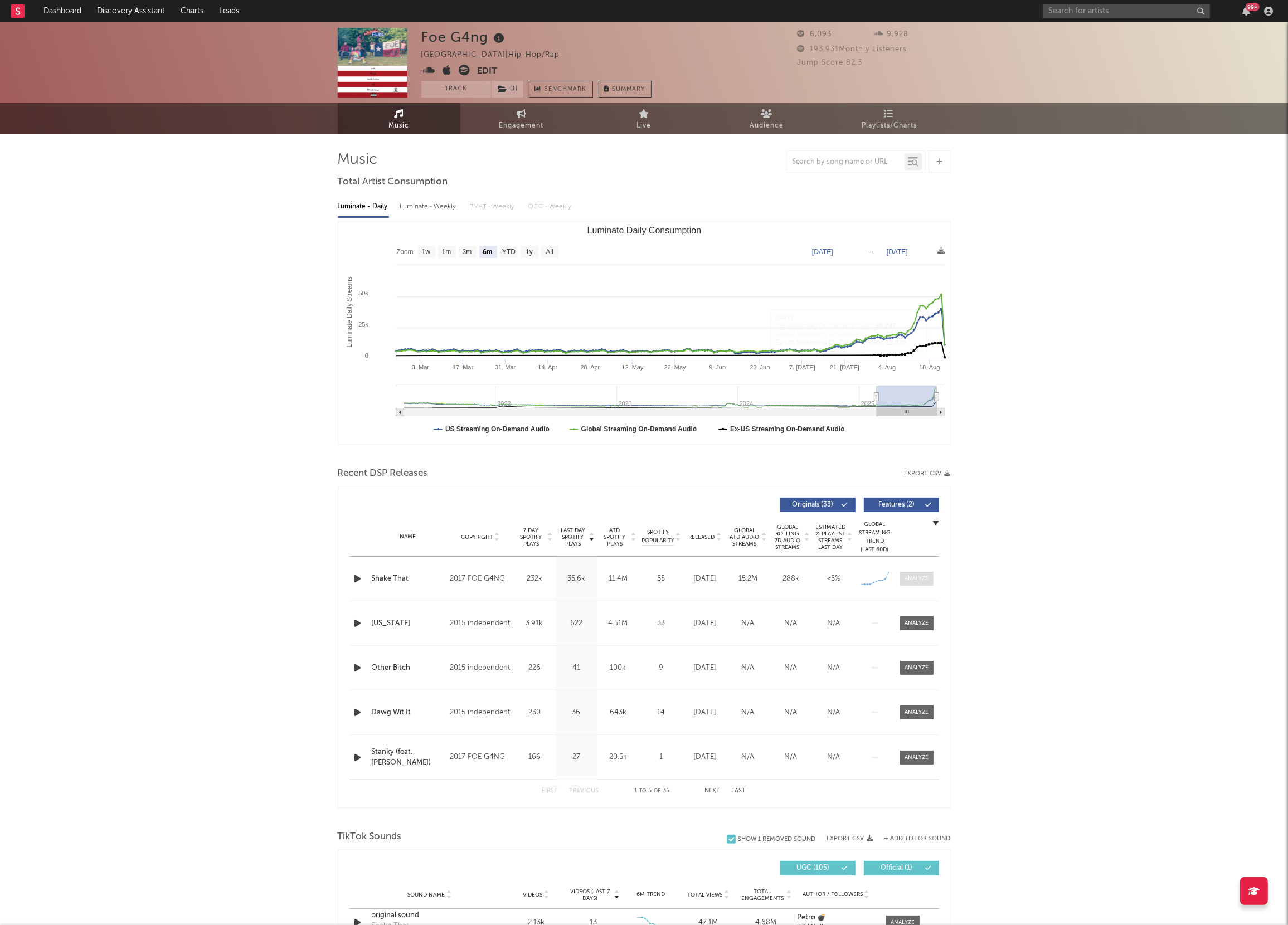
click at [909, 579] on div at bounding box center [916, 579] width 24 height 8
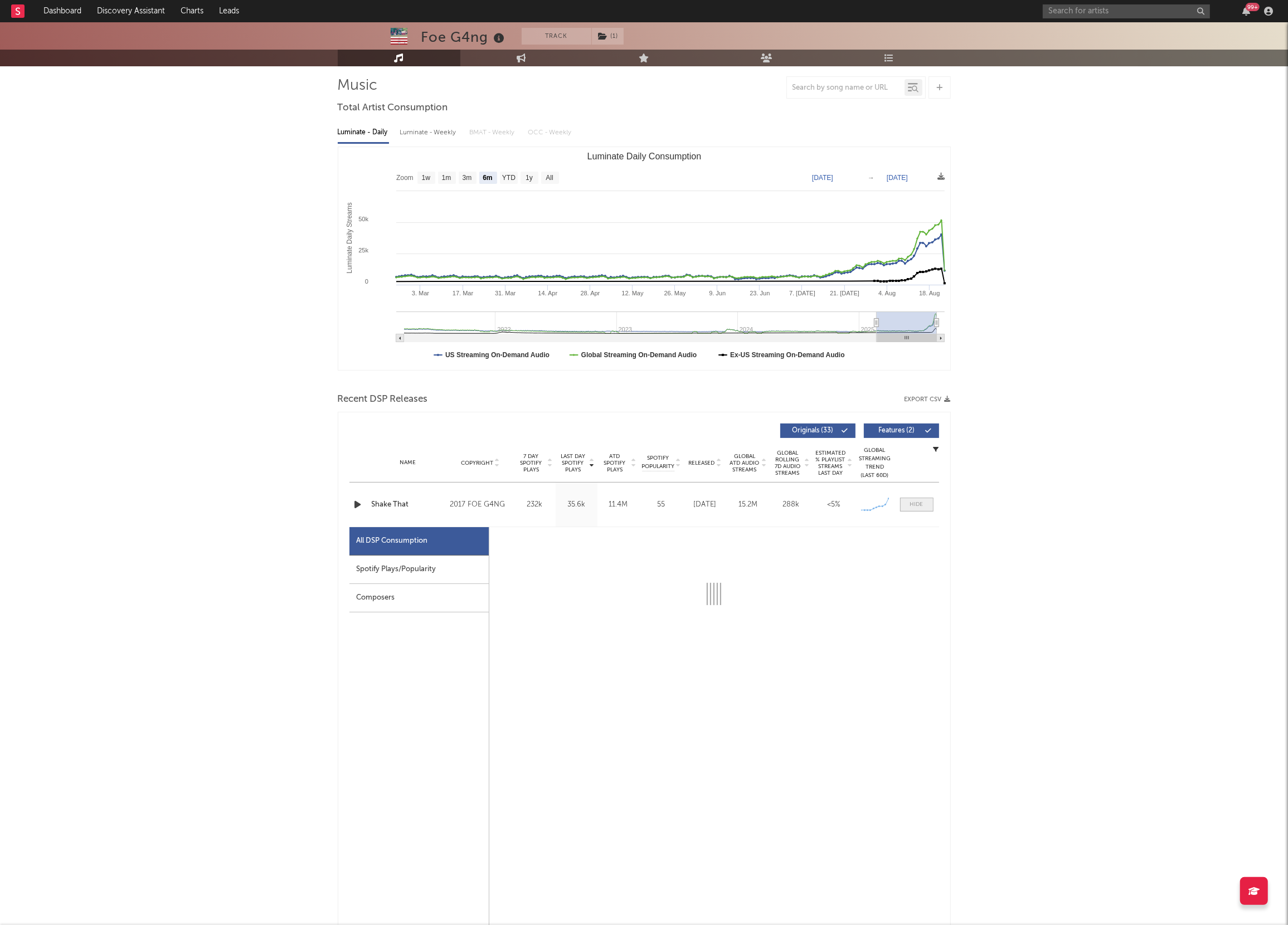
select select "6m"
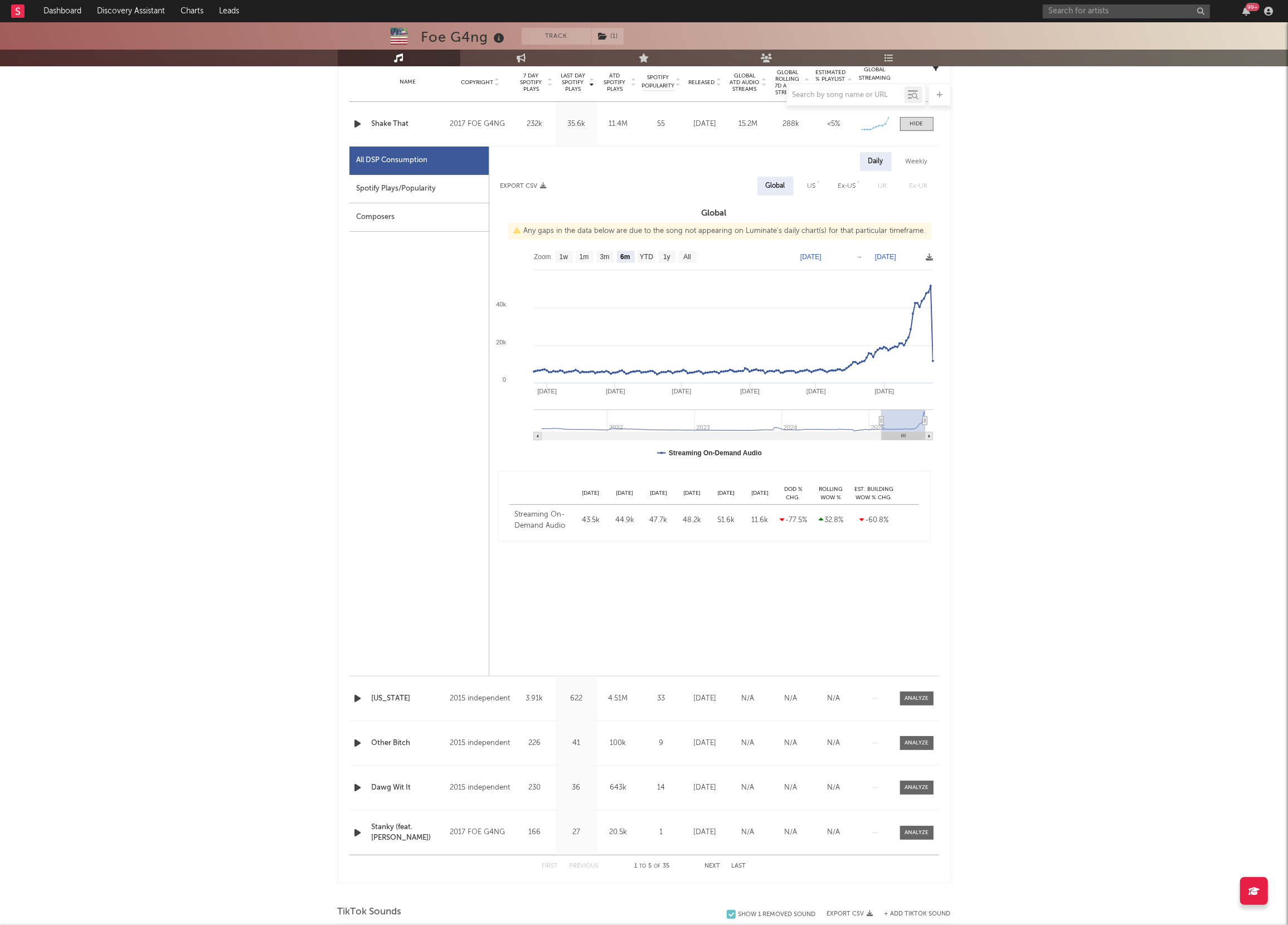
scroll to position [401, 0]
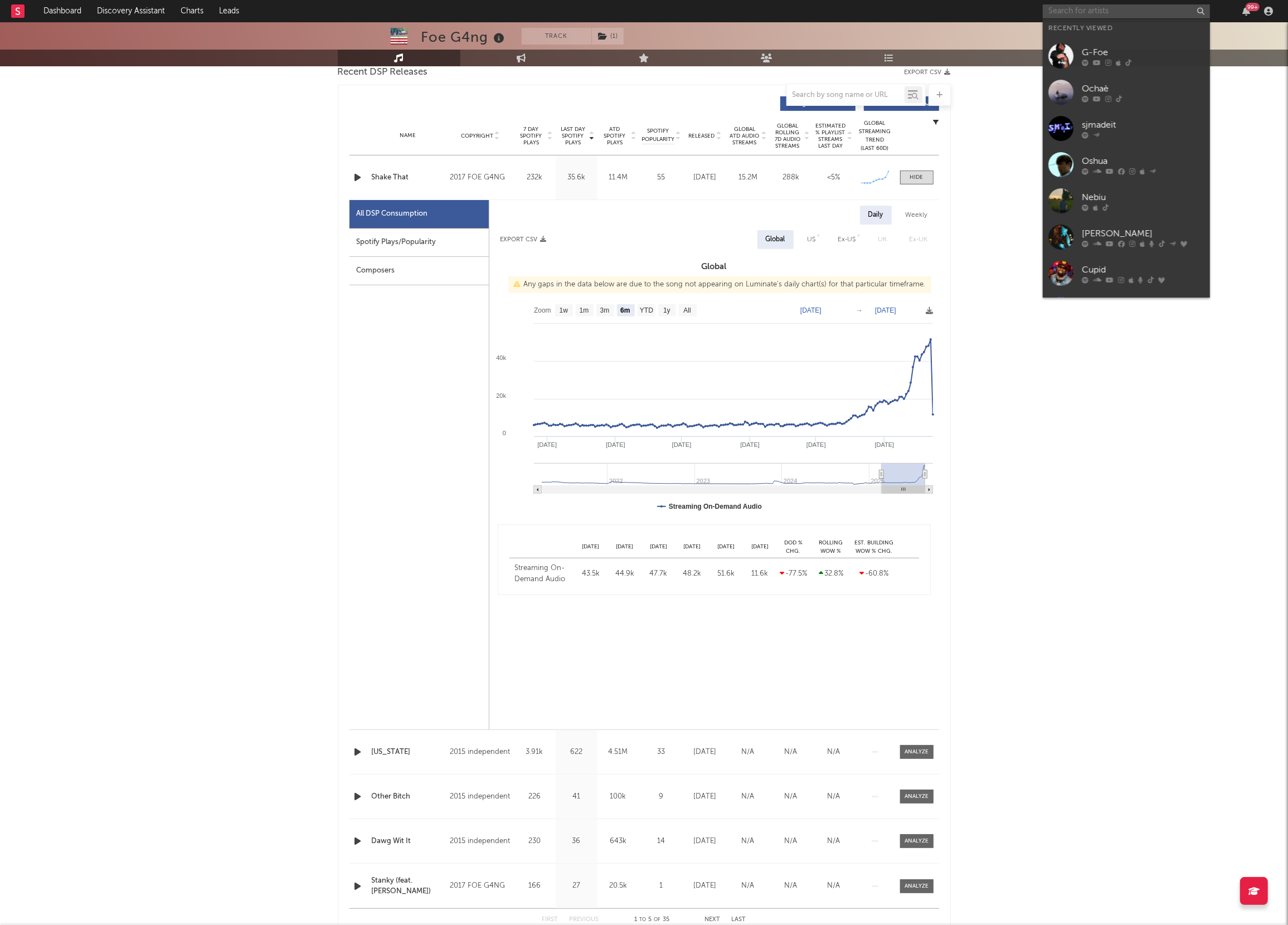
click at [1089, 10] on input "text" at bounding box center [1127, 11] width 167 height 14
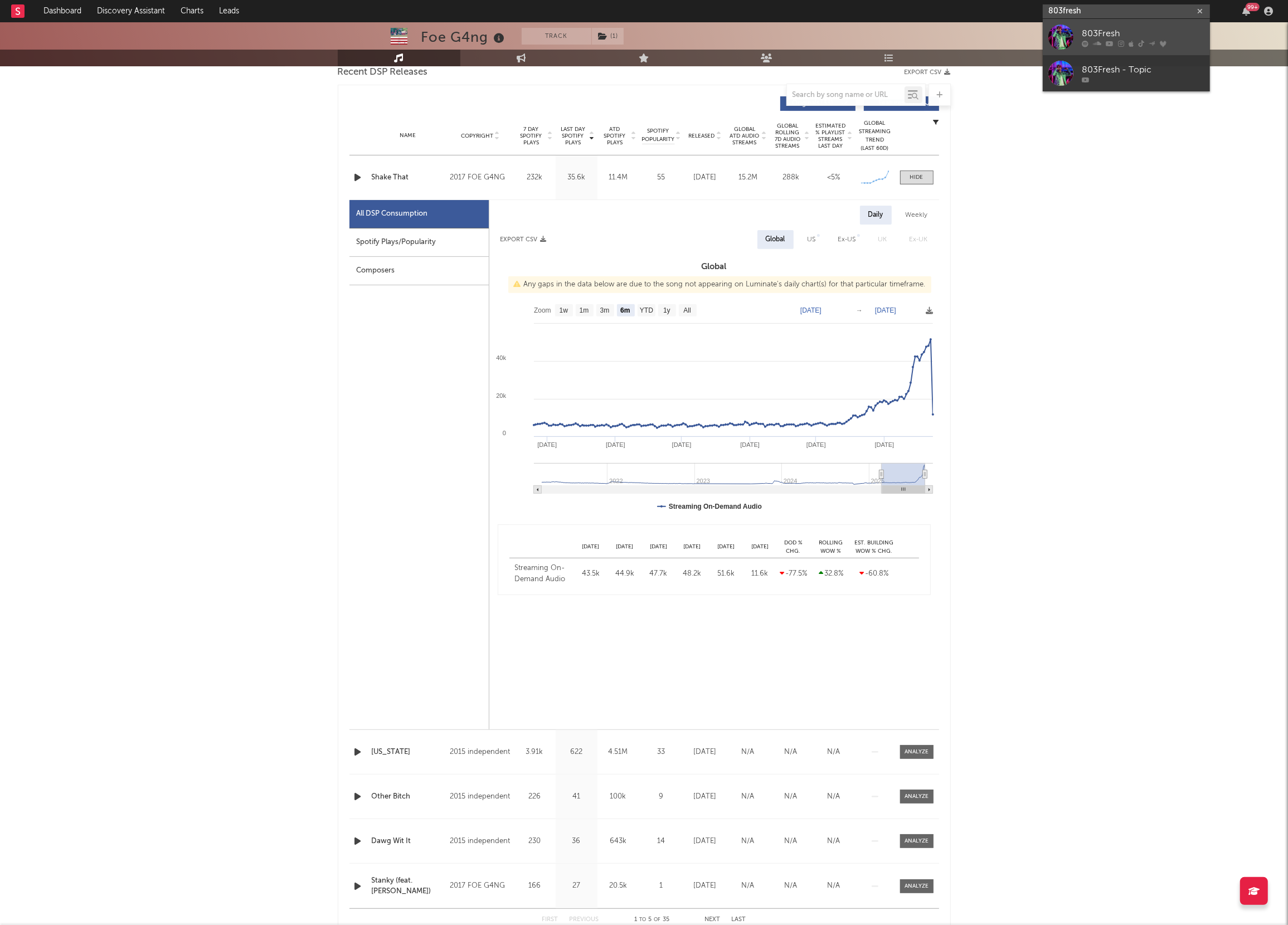
type input "803fresh"
click at [1098, 45] on icon at bounding box center [1098, 44] width 8 height 7
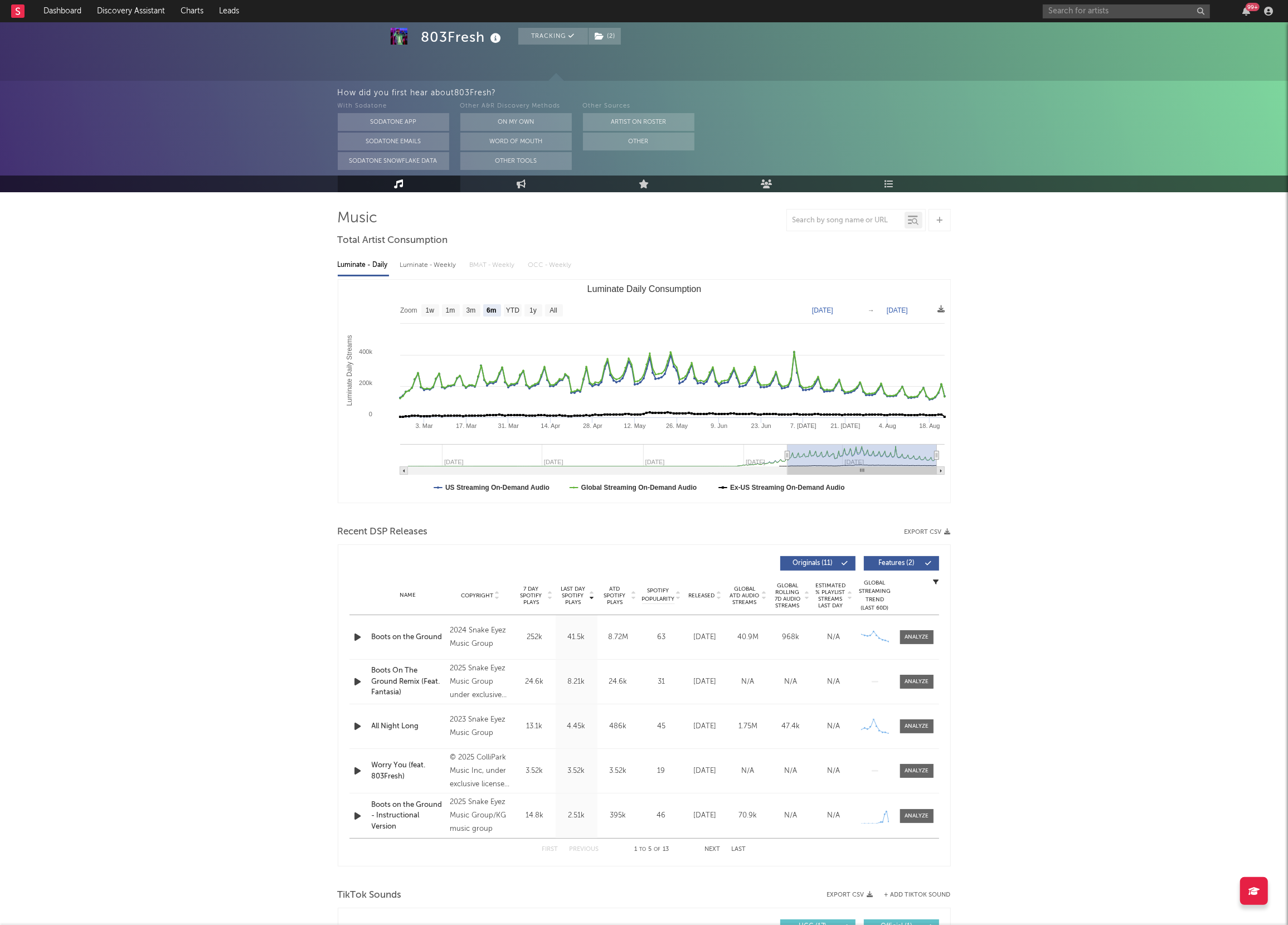
scroll to position [43, 0]
click at [922, 682] on div at bounding box center [916, 681] width 24 height 8
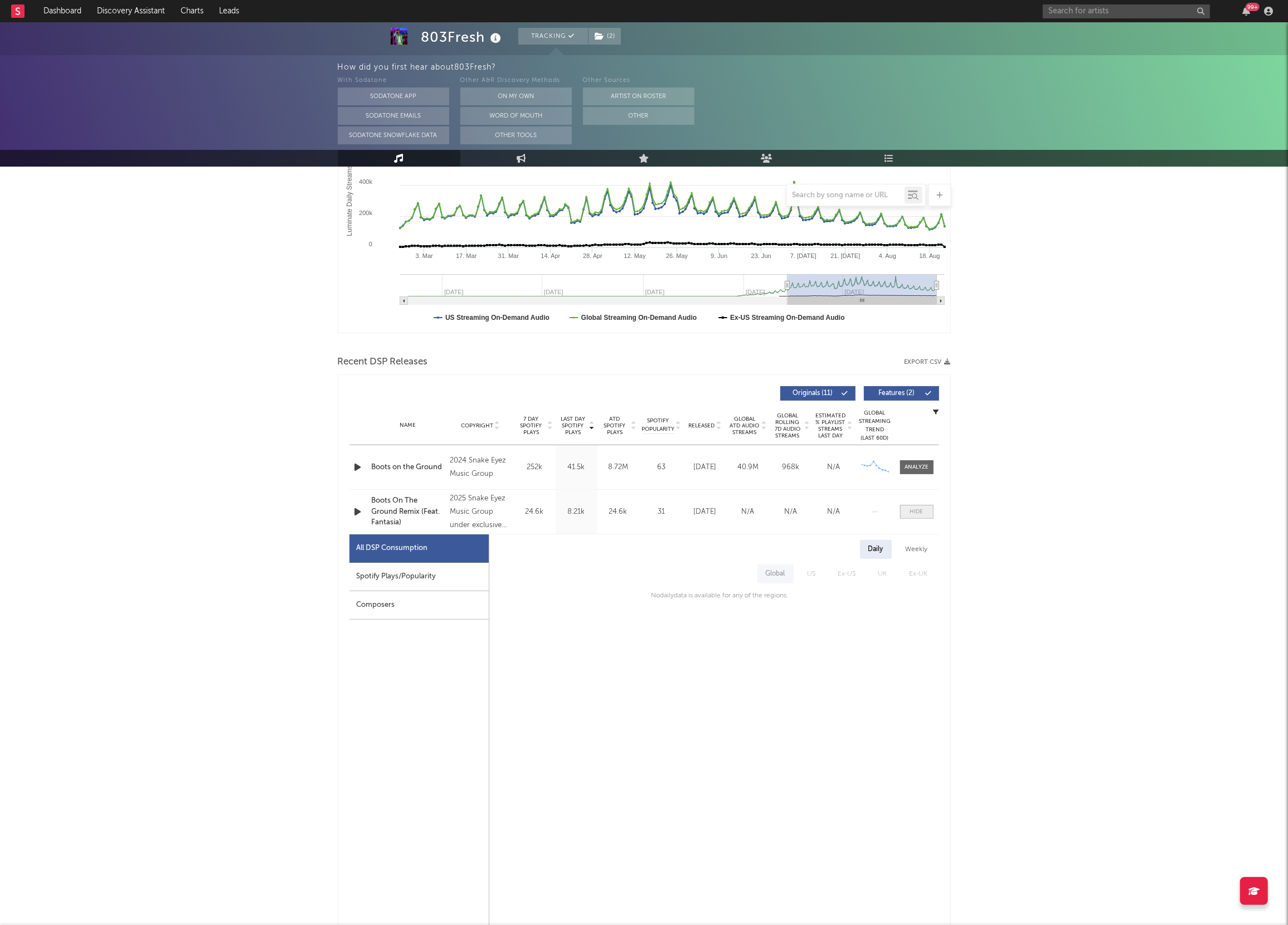
scroll to position [213, 0]
click at [924, 515] on span at bounding box center [917, 511] width 34 height 14
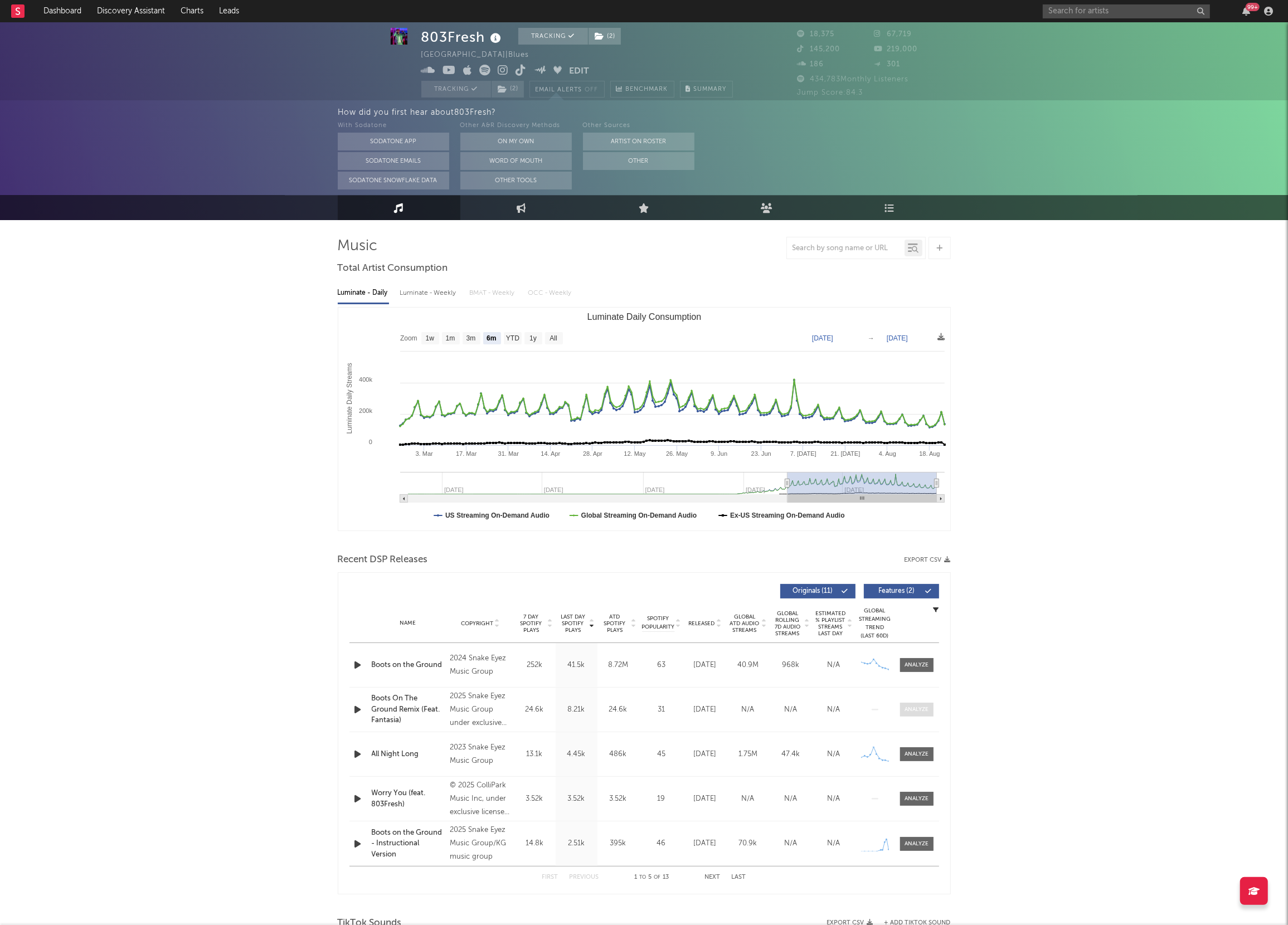
scroll to position [0, 0]
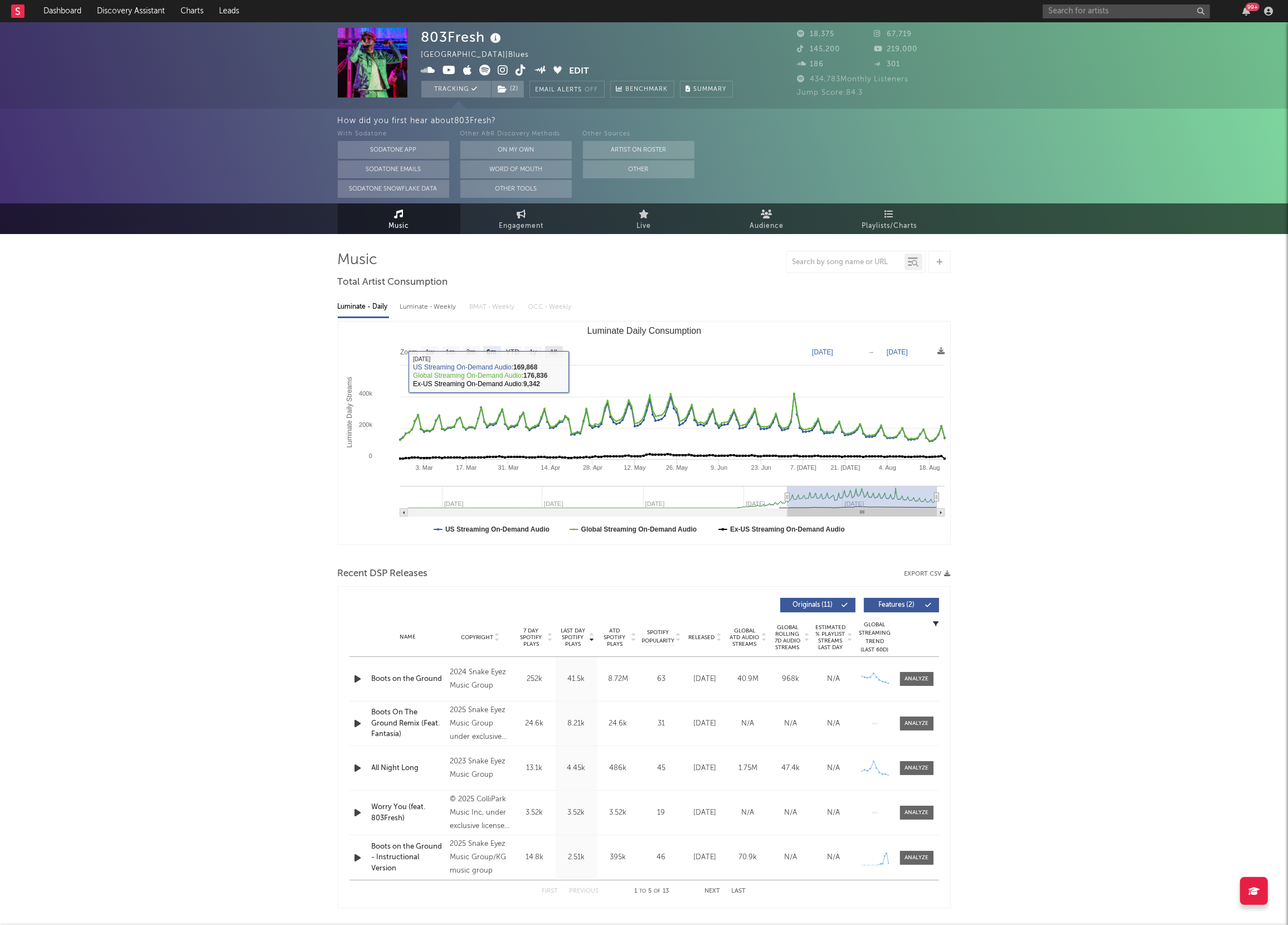
click at [552, 354] on text "All" at bounding box center [553, 353] width 7 height 8
select select "All"
type input "2023-11-20"
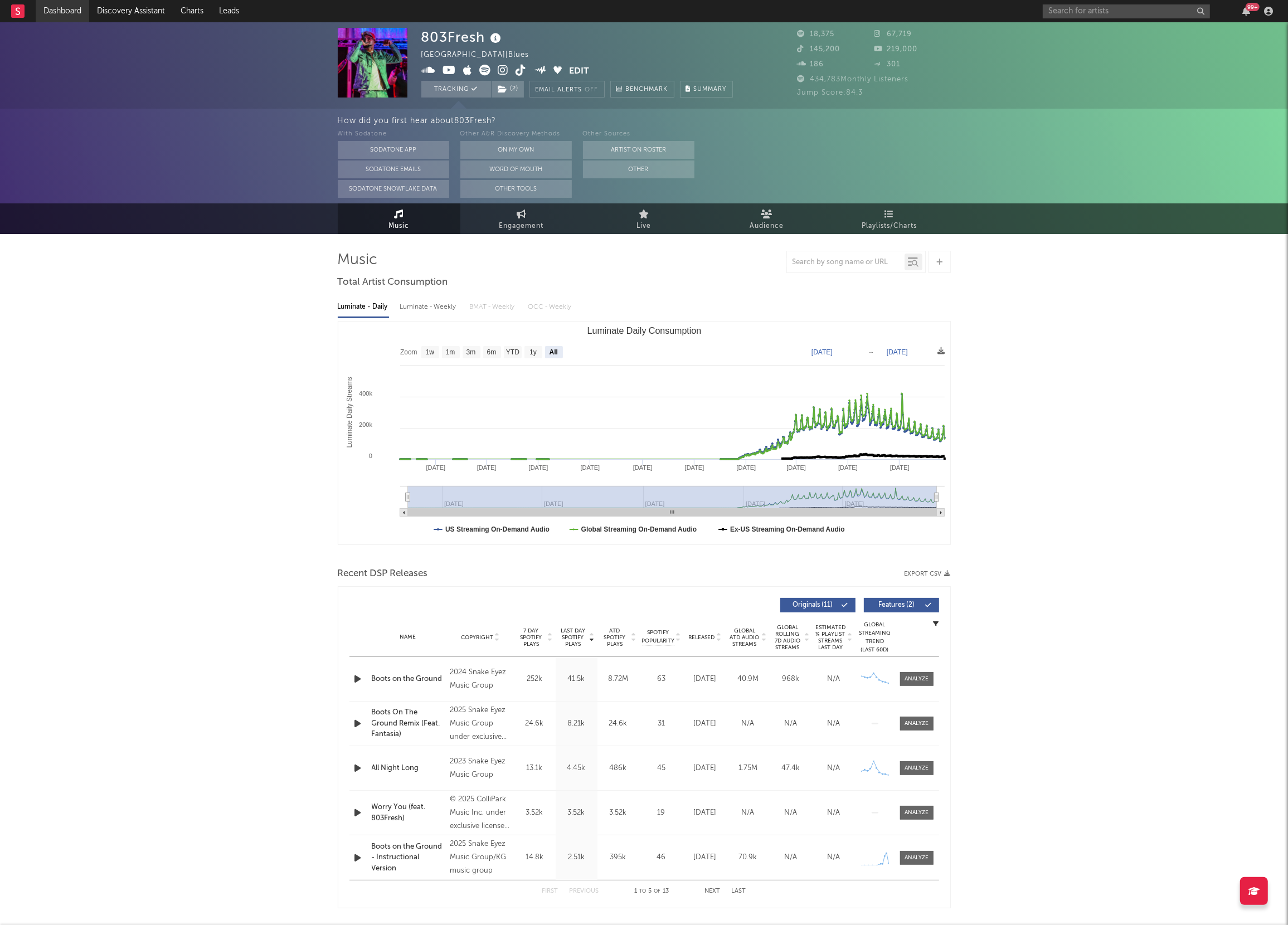
click at [62, 10] on link "Dashboard" at bounding box center [62, 11] width 53 height 22
